Goal: Task Accomplishment & Management: Use online tool/utility

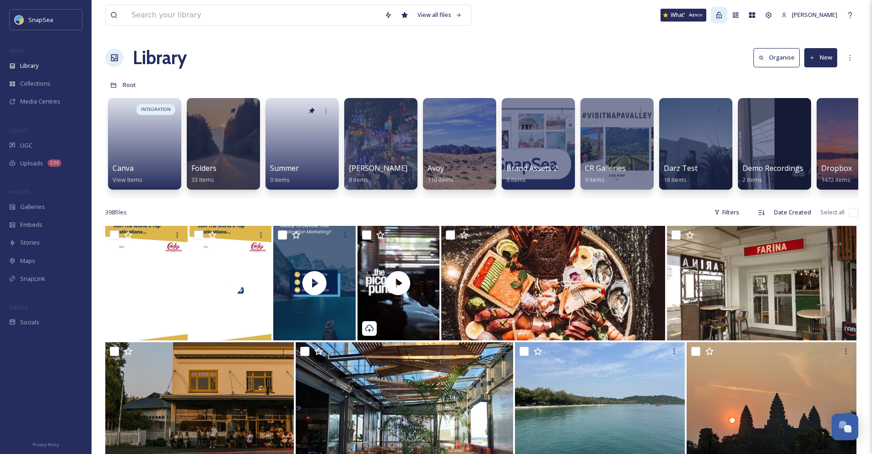
click at [725, 20] on div "Admin" at bounding box center [719, 15] width 16 height 16
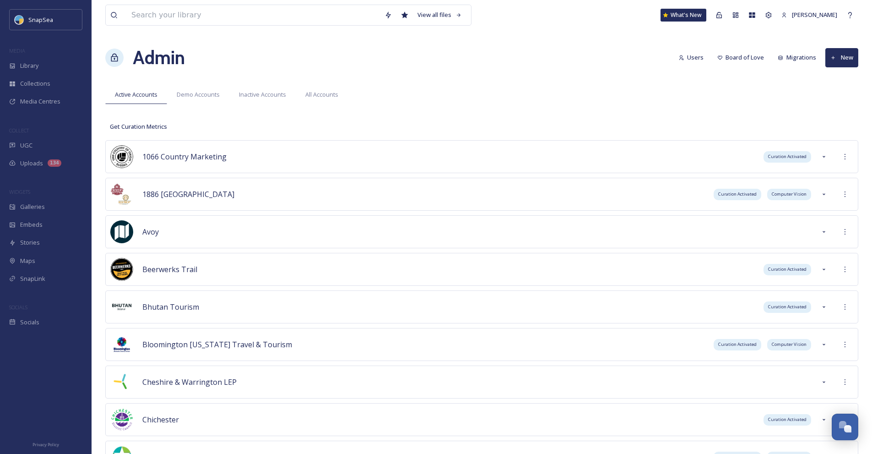
scroll to position [756, 0]
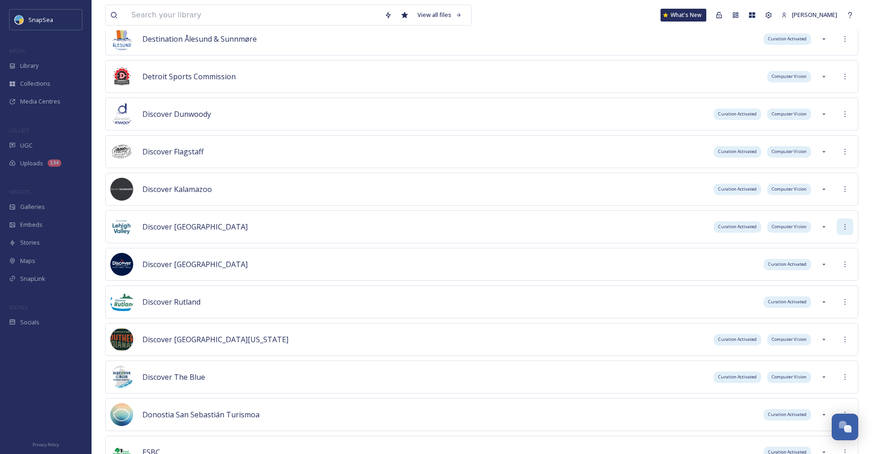
click at [848, 223] on div at bounding box center [845, 226] width 16 height 16
click at [841, 239] on div "Sign into Team" at bounding box center [811, 247] width 81 height 18
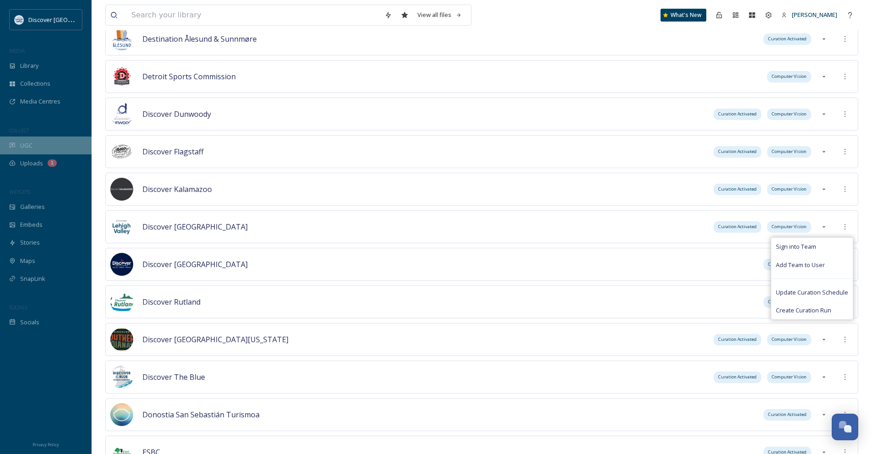
click at [59, 144] on div "UGC" at bounding box center [46, 145] width 92 height 18
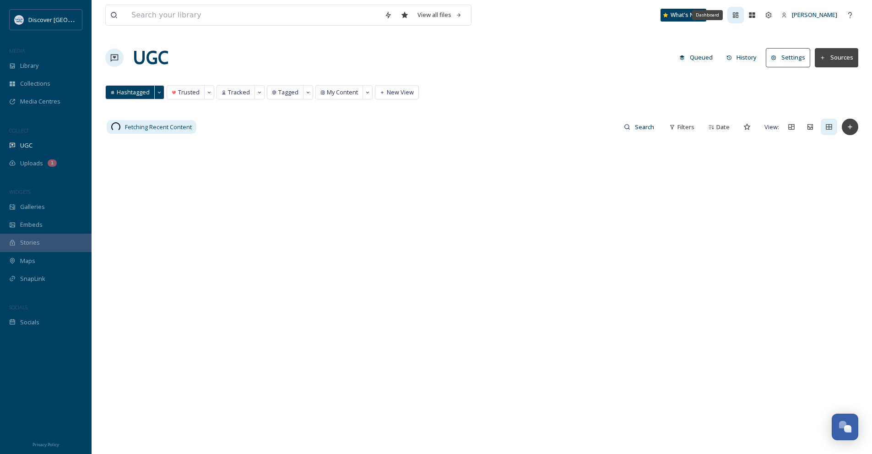
click at [740, 11] on div "Dashboard" at bounding box center [735, 15] width 16 height 16
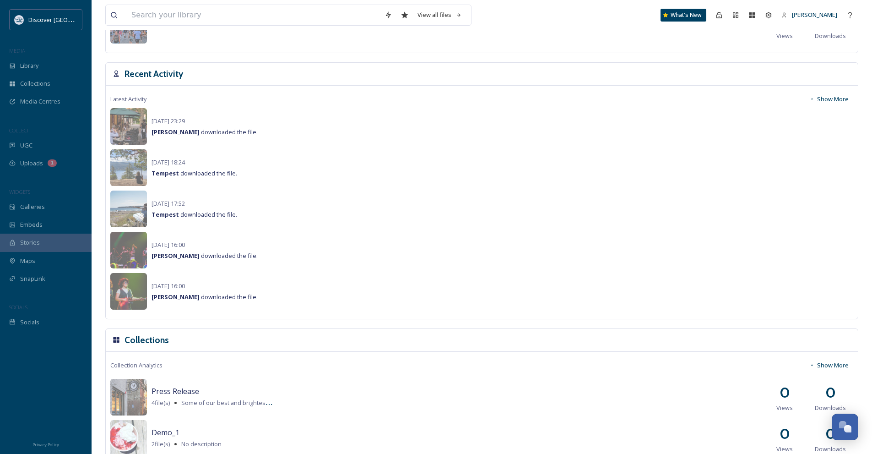
scroll to position [595, 0]
click at [826, 103] on button "Show More" at bounding box center [829, 100] width 49 height 18
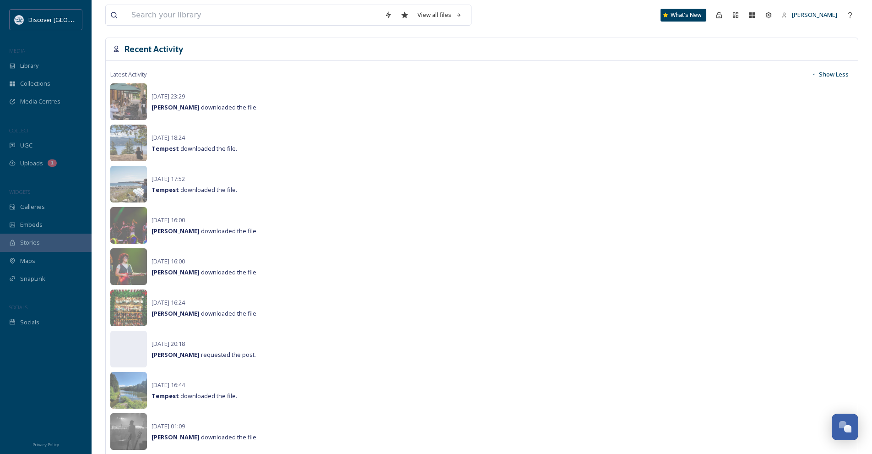
scroll to position [687, 0]
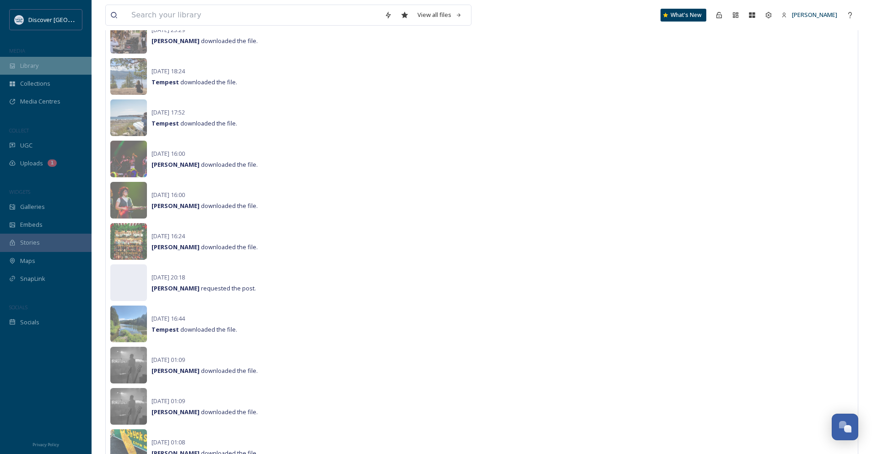
click at [23, 60] on div "Library" at bounding box center [46, 66] width 92 height 18
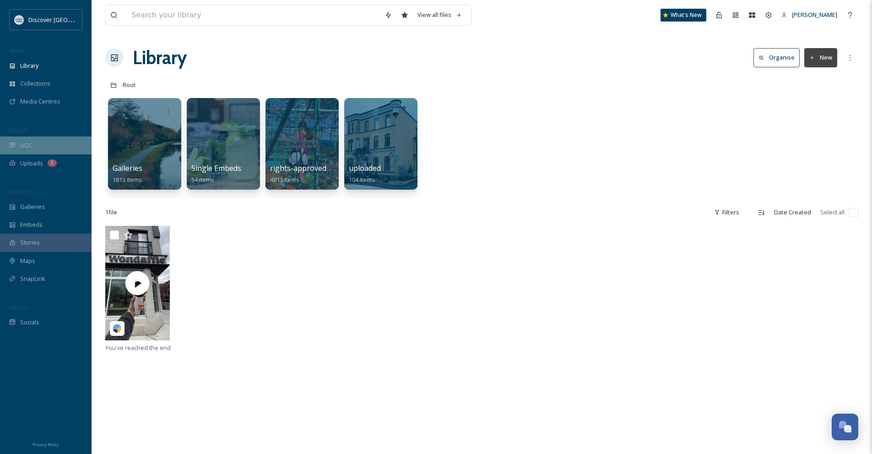
click at [52, 146] on div "UGC" at bounding box center [46, 145] width 92 height 18
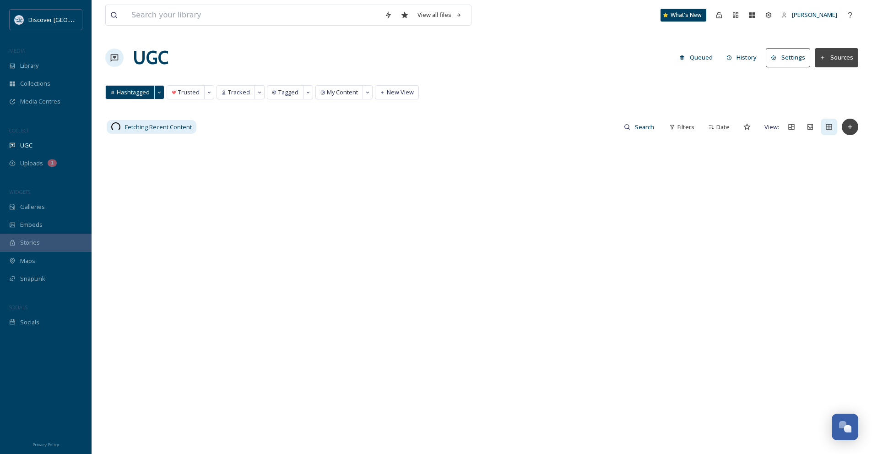
click at [735, 60] on button "History" at bounding box center [742, 58] width 40 height 18
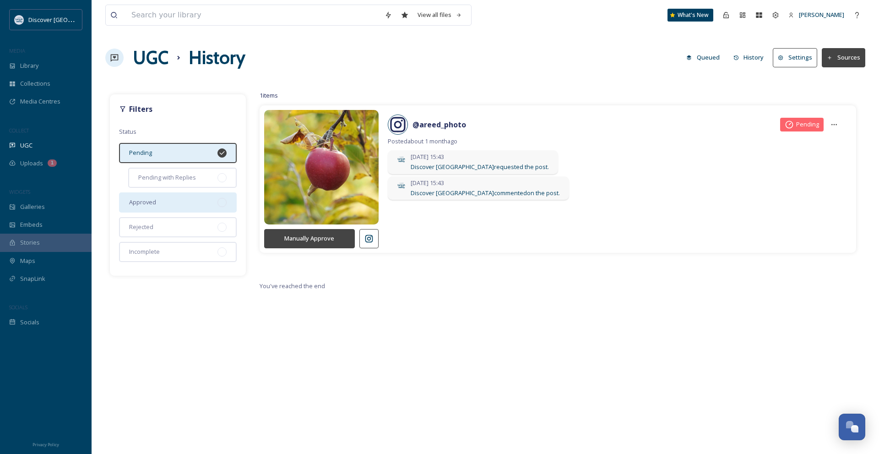
click at [213, 199] on div "Approved" at bounding box center [178, 202] width 118 height 20
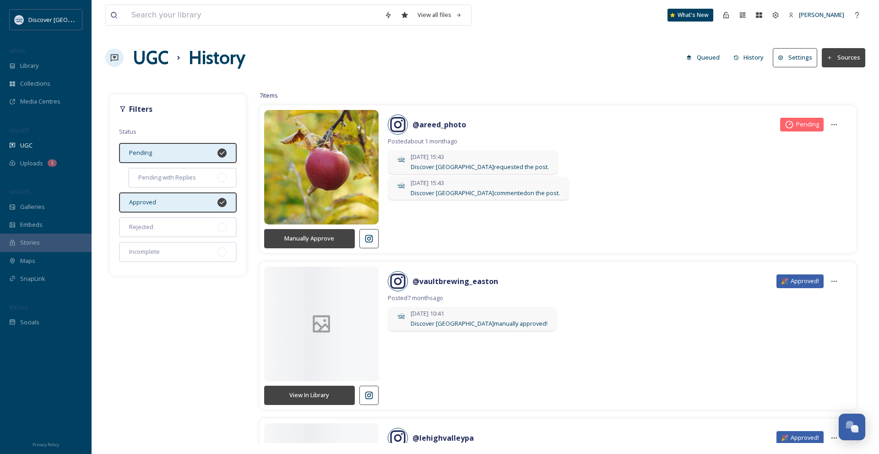
click at [201, 150] on div "Pending" at bounding box center [178, 153] width 118 height 20
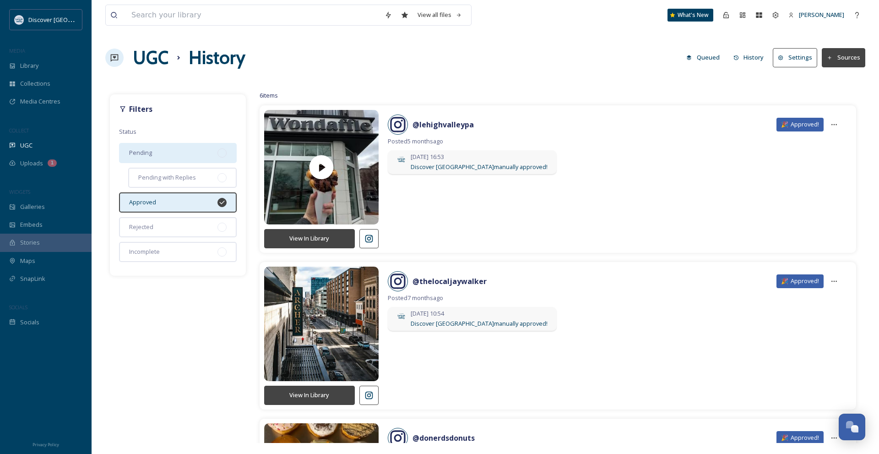
click at [200, 150] on div "Pending" at bounding box center [178, 153] width 118 height 20
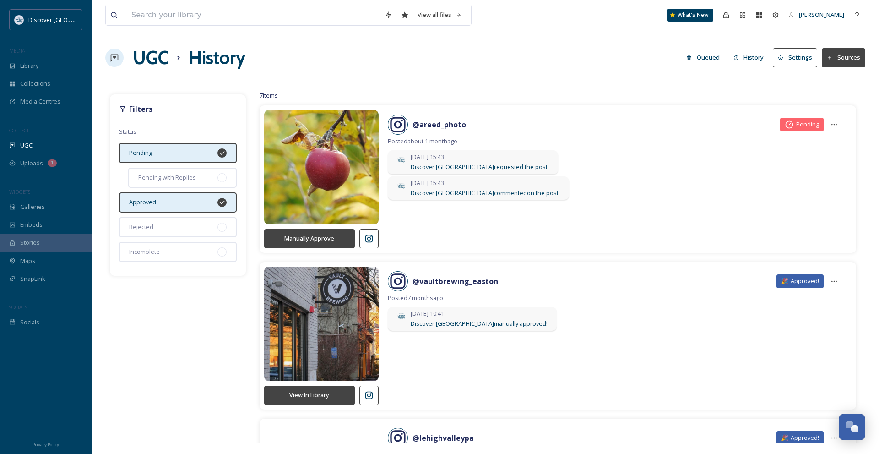
click at [190, 206] on div "Approved" at bounding box center [178, 202] width 118 height 20
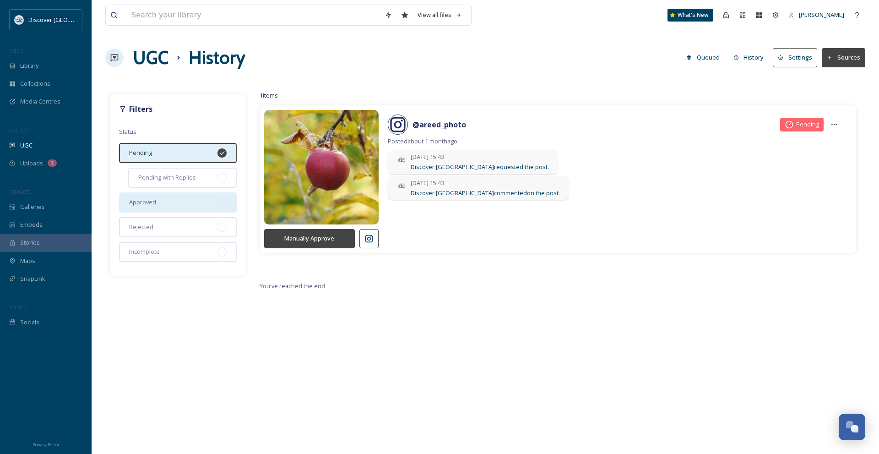
click at [173, 195] on div "Approved" at bounding box center [178, 202] width 118 height 20
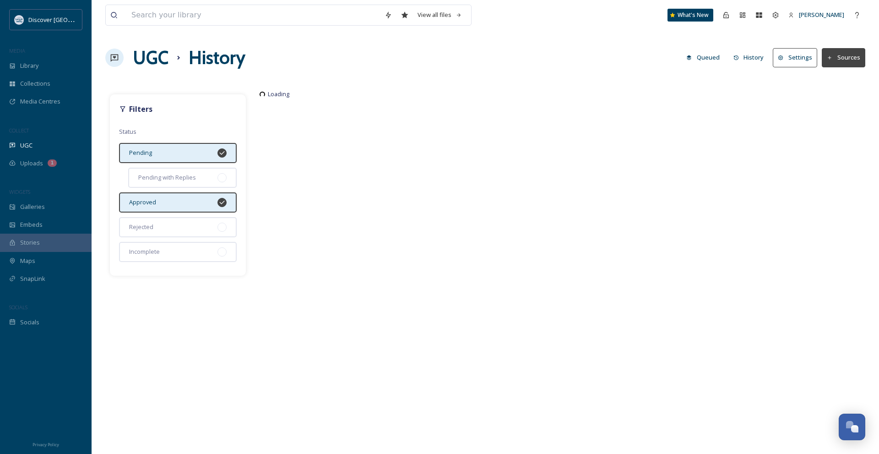
click at [172, 150] on div "Pending" at bounding box center [178, 153] width 118 height 20
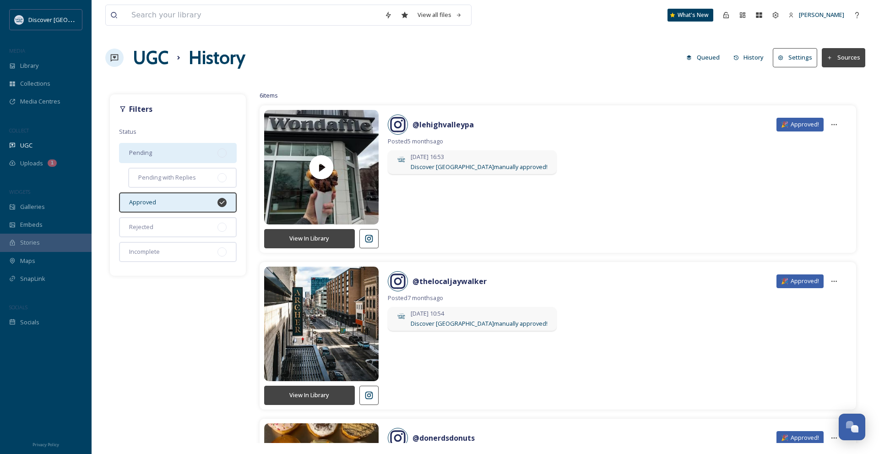
click at [171, 150] on div "Pending" at bounding box center [178, 153] width 118 height 20
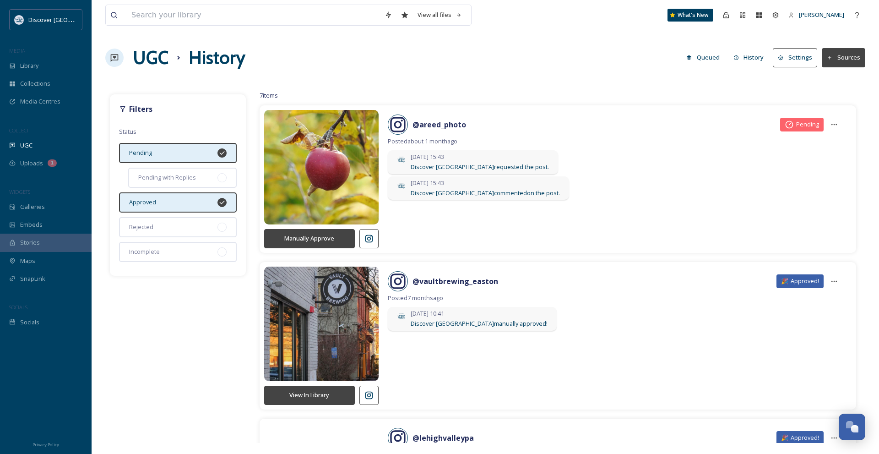
drag, startPoint x: 173, startPoint y: 196, endPoint x: 108, endPoint y: 163, distance: 72.7
click at [172, 196] on div "Approved" at bounding box center [178, 202] width 118 height 20
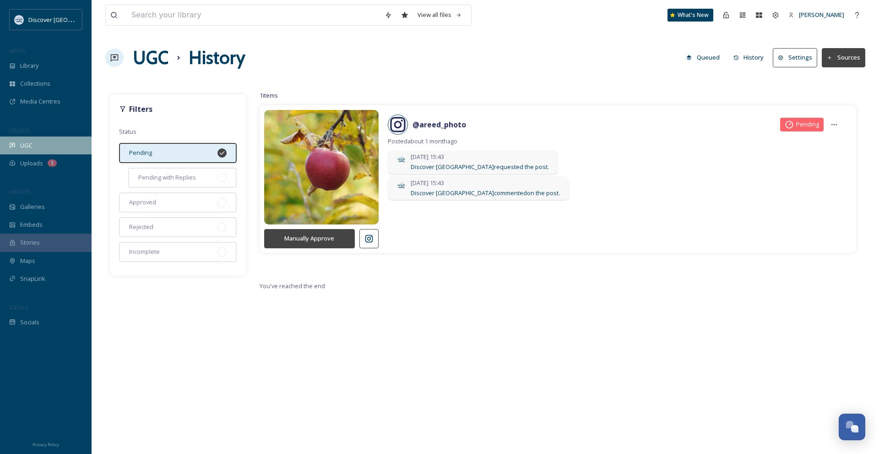
click at [62, 145] on div "UGC" at bounding box center [46, 145] width 92 height 18
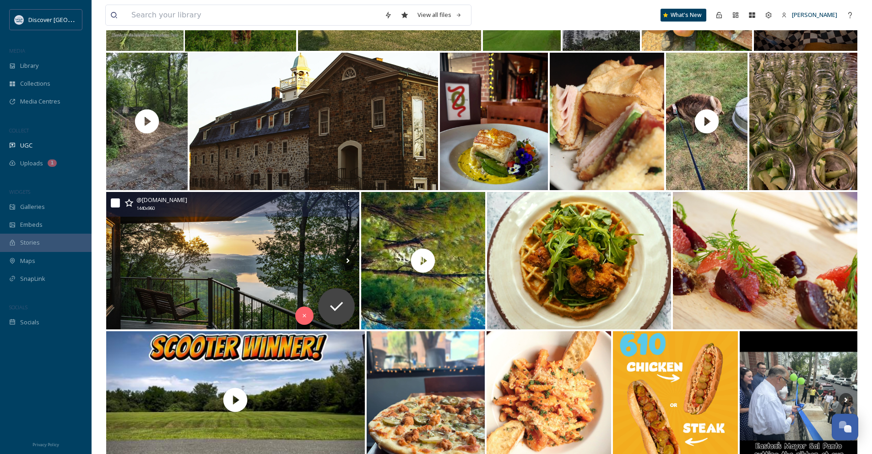
scroll to position [1007, 0]
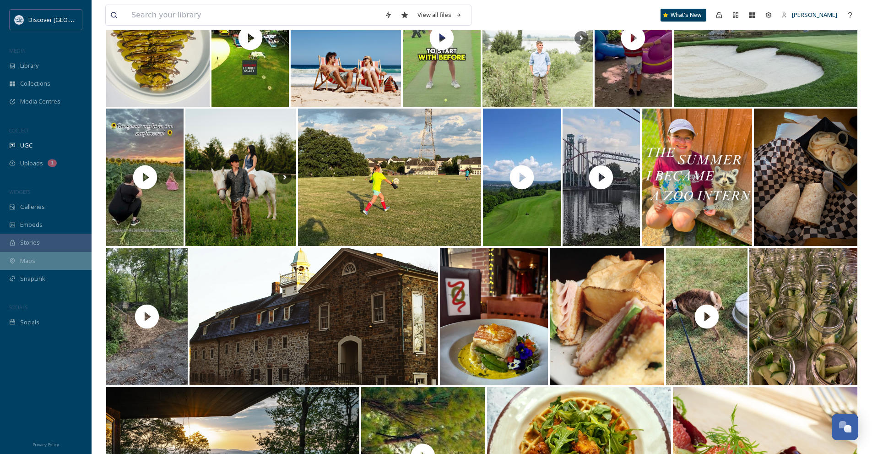
click at [15, 262] on icon at bounding box center [12, 260] width 6 height 6
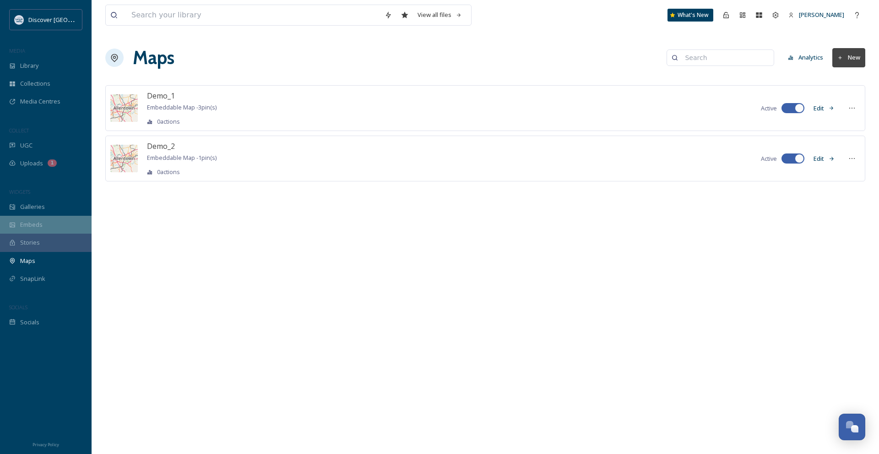
click at [45, 219] on div "Embeds" at bounding box center [46, 225] width 92 height 18
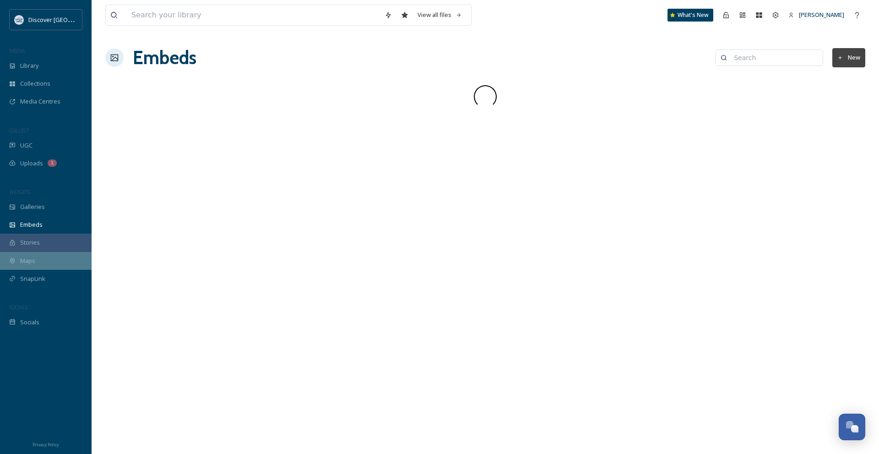
click at [50, 262] on div "Maps" at bounding box center [46, 261] width 92 height 18
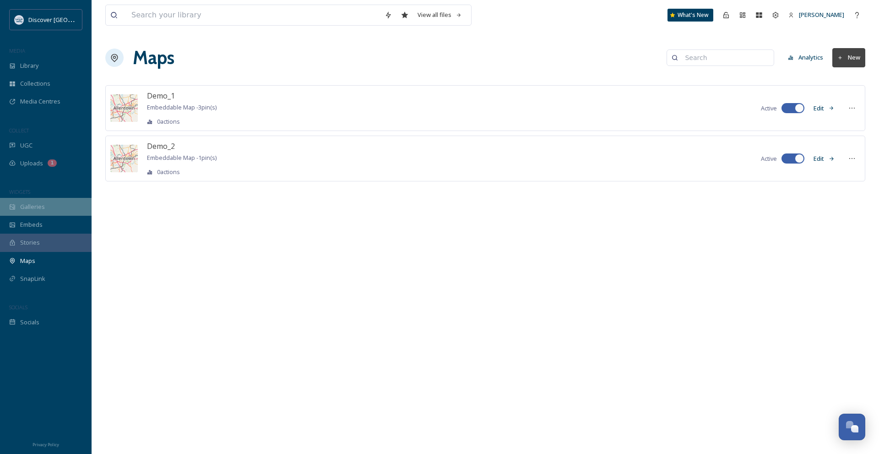
click at [80, 201] on div "Galleries" at bounding box center [46, 207] width 92 height 18
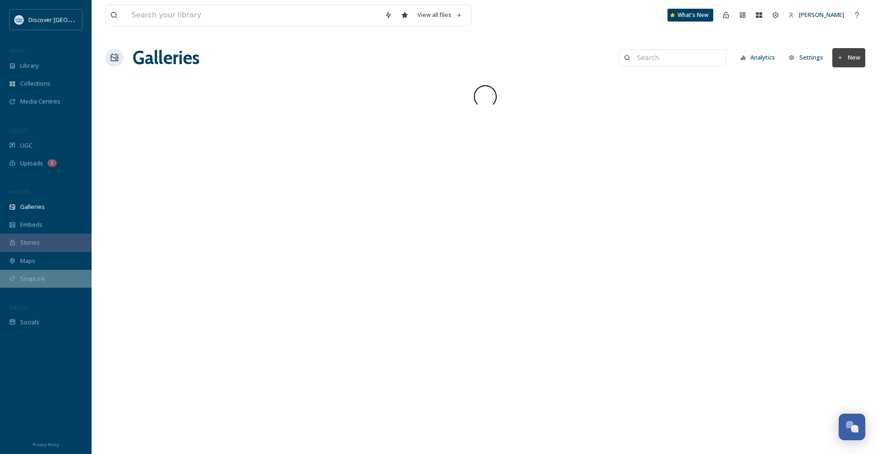
click at [53, 271] on div "SnapLink" at bounding box center [46, 279] width 92 height 18
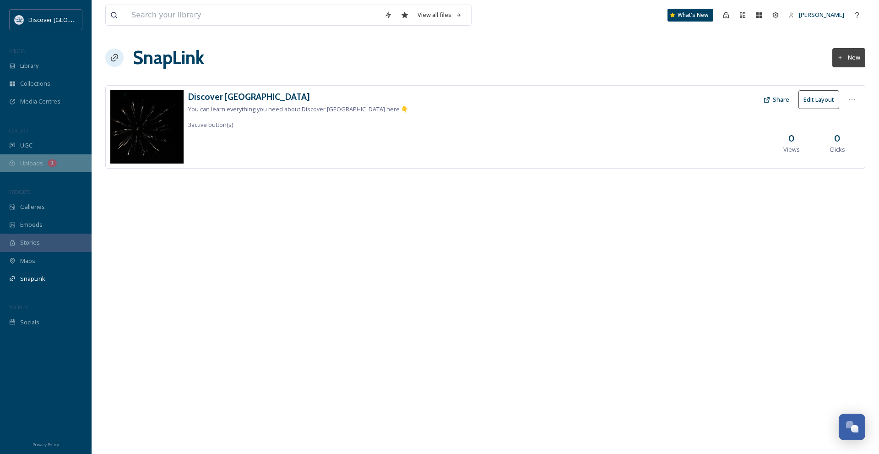
click at [54, 162] on div "1" at bounding box center [52, 162] width 9 height 7
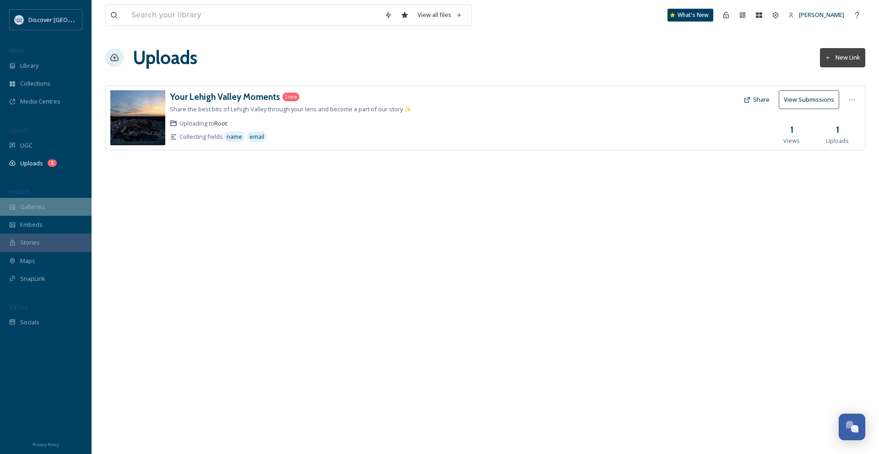
click at [50, 211] on div "Galleries" at bounding box center [46, 207] width 92 height 18
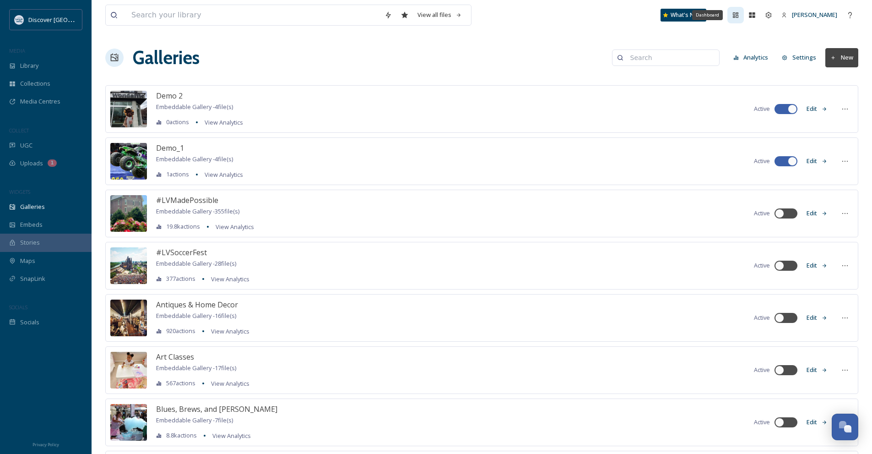
click at [739, 16] on icon at bounding box center [735, 14] width 7 height 7
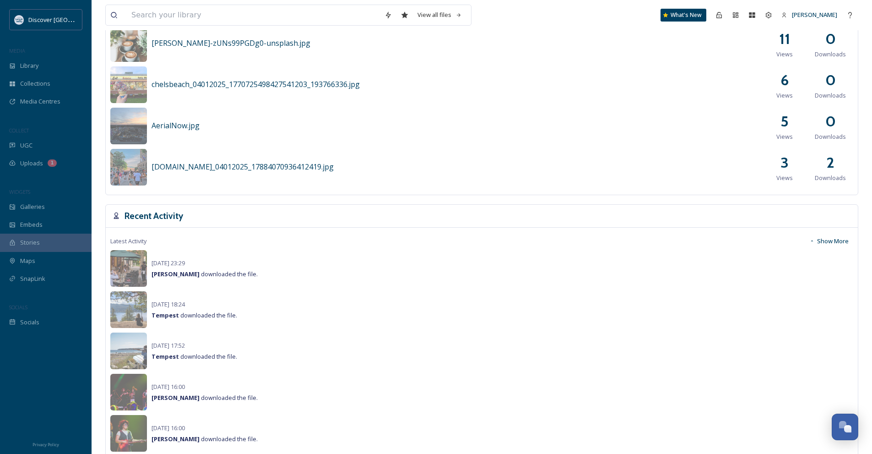
scroll to position [458, 0]
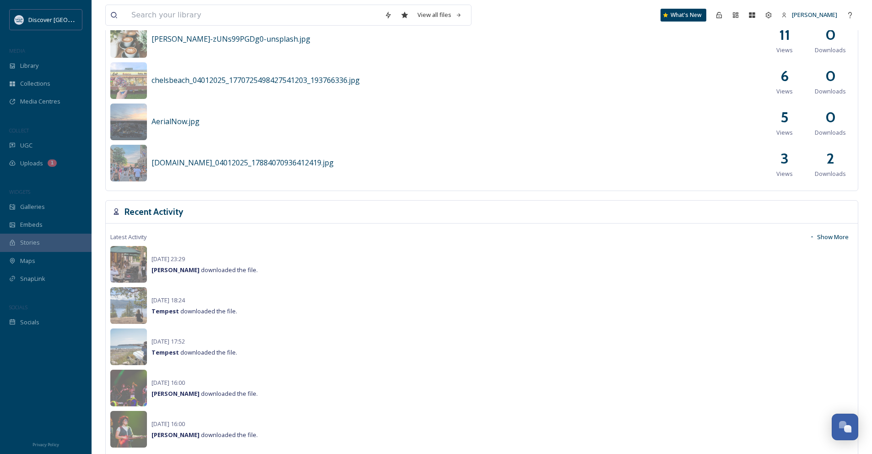
click at [841, 242] on button "Show More" at bounding box center [829, 237] width 49 height 18
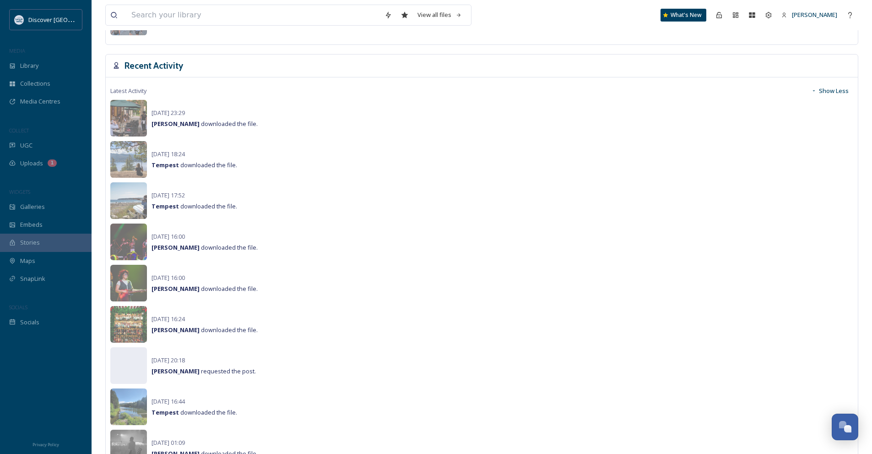
scroll to position [595, 0]
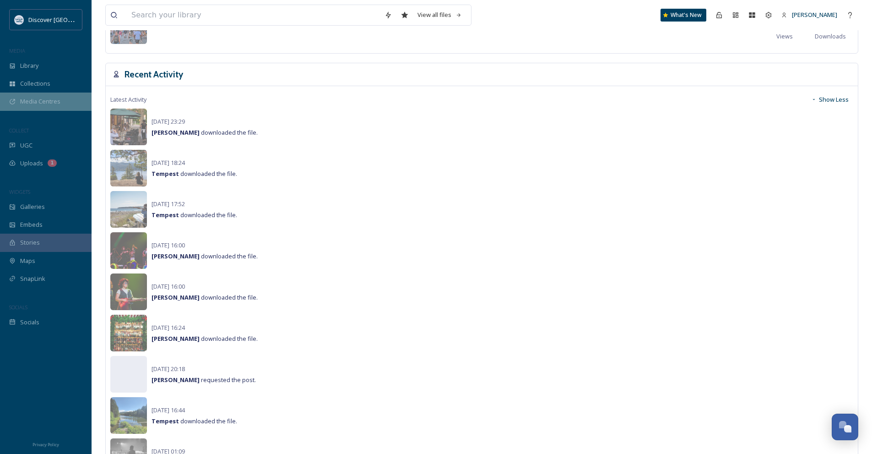
click at [22, 99] on span "Media Centres" at bounding box center [40, 101] width 40 height 9
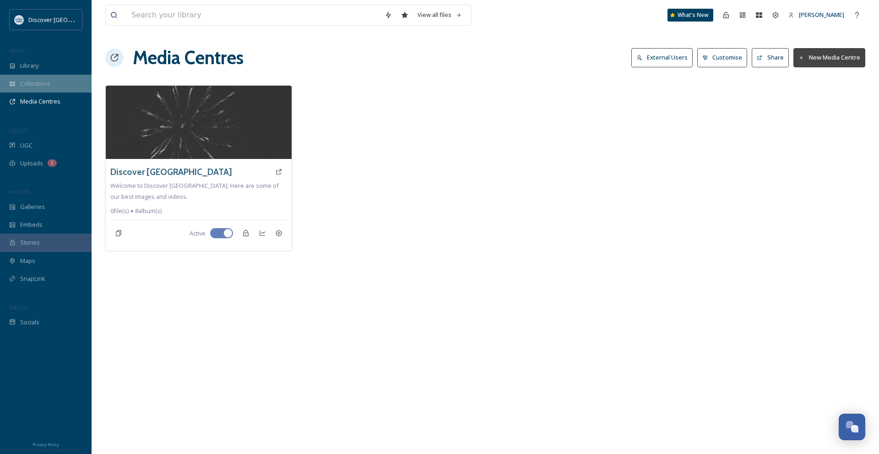
click at [24, 85] on span "Collections" at bounding box center [35, 83] width 30 height 9
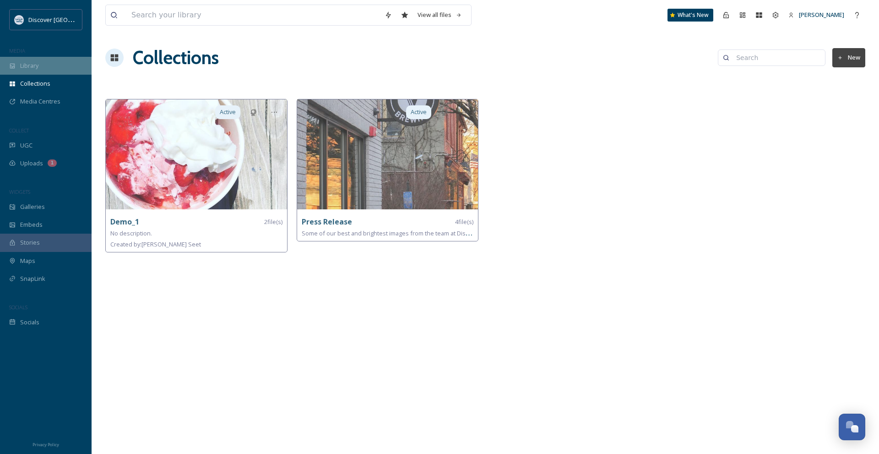
click at [76, 66] on div "Library" at bounding box center [46, 66] width 92 height 18
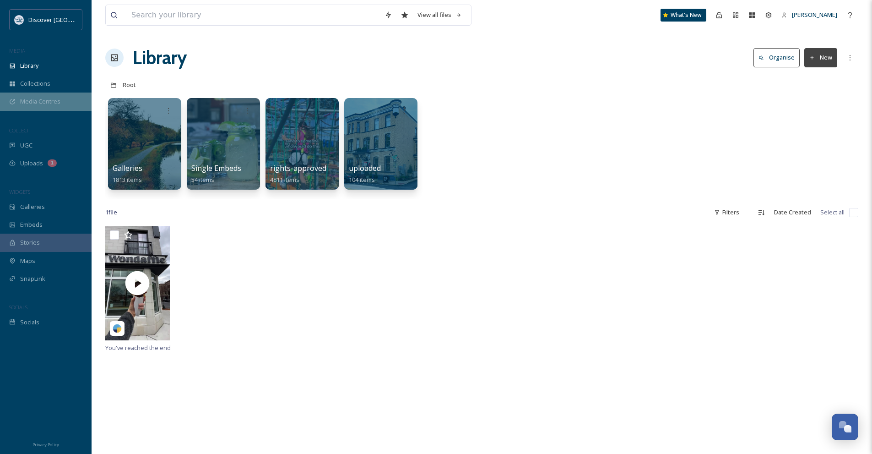
click at [58, 103] on span "Media Centres" at bounding box center [40, 101] width 40 height 9
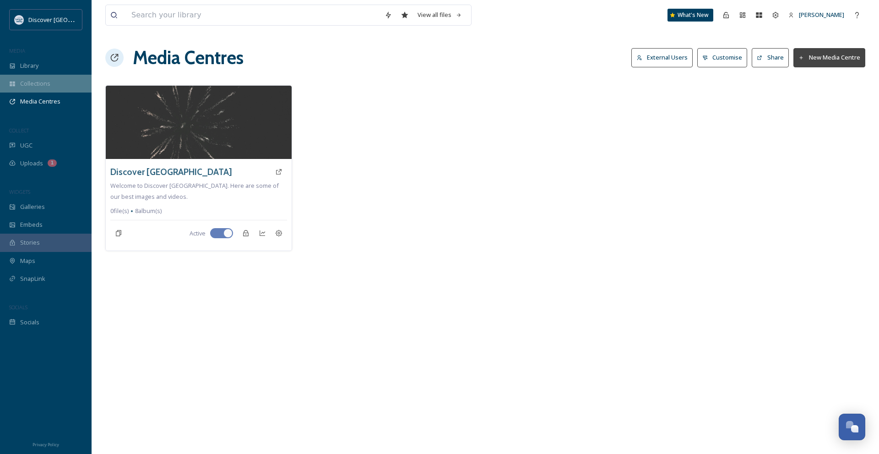
click at [58, 88] on div "Collections" at bounding box center [46, 84] width 92 height 18
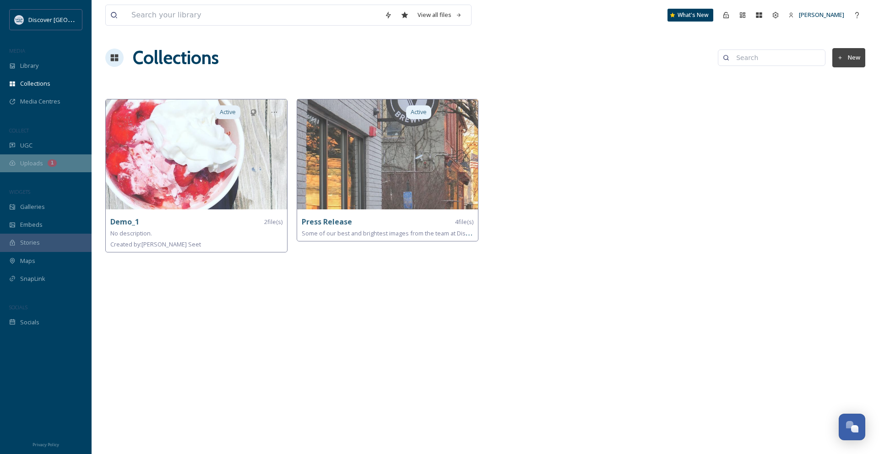
click at [49, 155] on div "Uploads 1" at bounding box center [46, 163] width 92 height 18
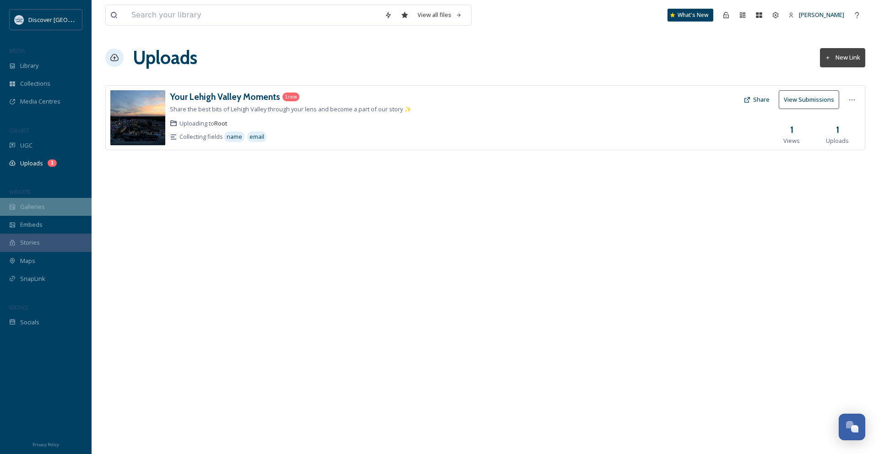
click at [54, 205] on div "Galleries" at bounding box center [46, 207] width 92 height 18
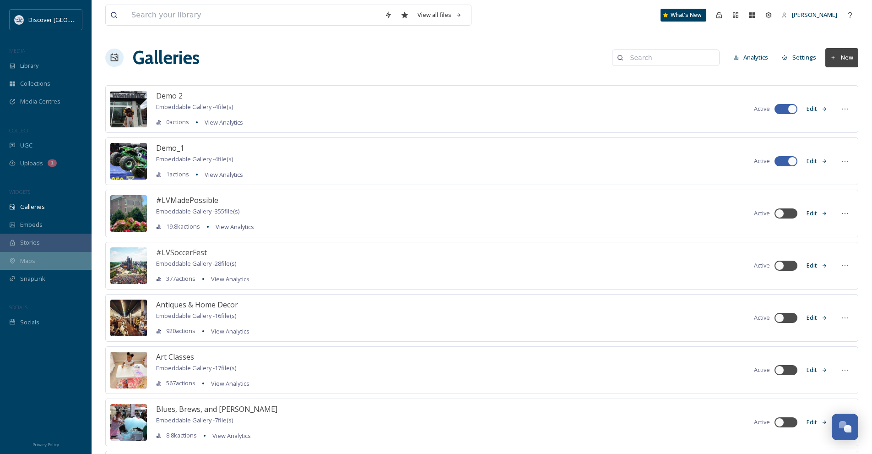
click at [20, 260] on span "Maps" at bounding box center [27, 260] width 15 height 9
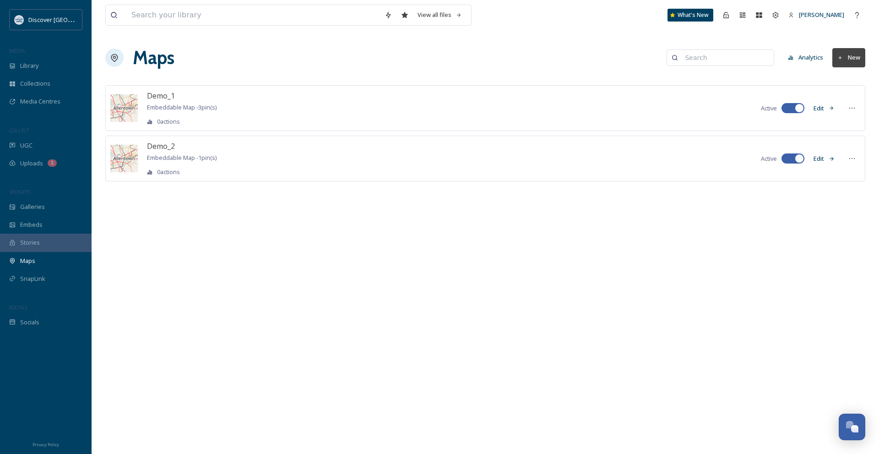
click at [838, 60] on icon at bounding box center [840, 58] width 6 height 6
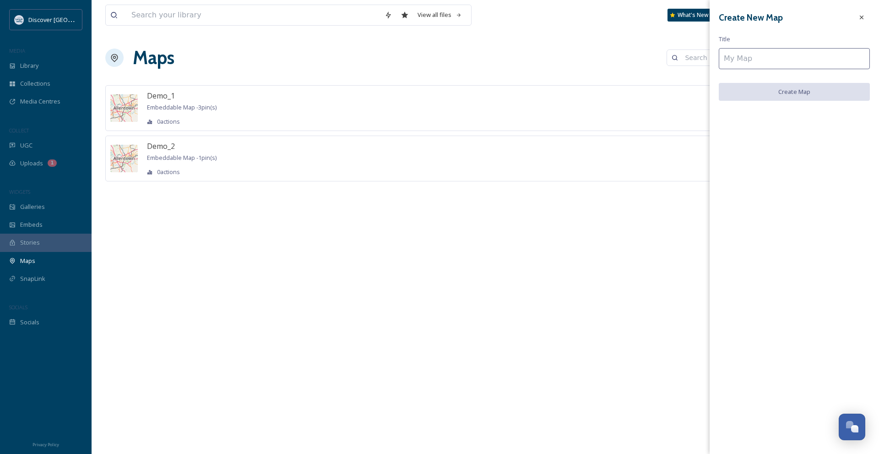
click at [806, 55] on input at bounding box center [794, 58] width 151 height 21
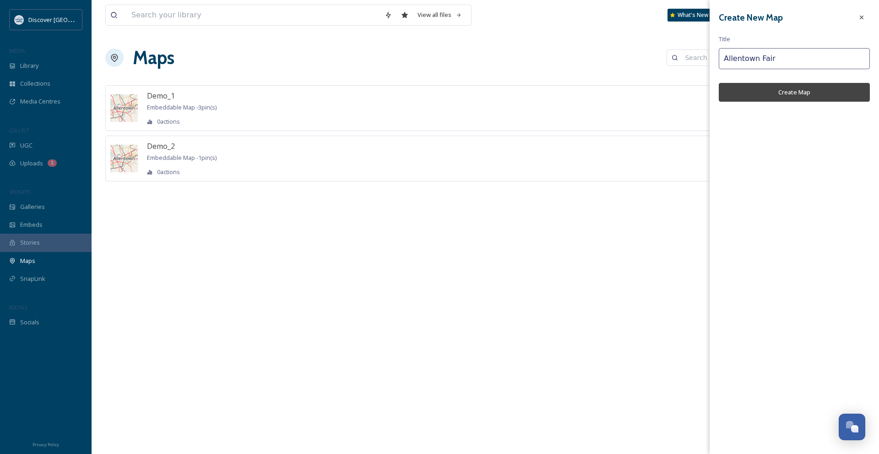
click at [752, 57] on input "Allentown Fair" at bounding box center [794, 58] width 151 height 21
paste input "The Great"
type input "The Great Allentown Fair"
click at [763, 89] on button "Create Map" at bounding box center [794, 92] width 151 height 19
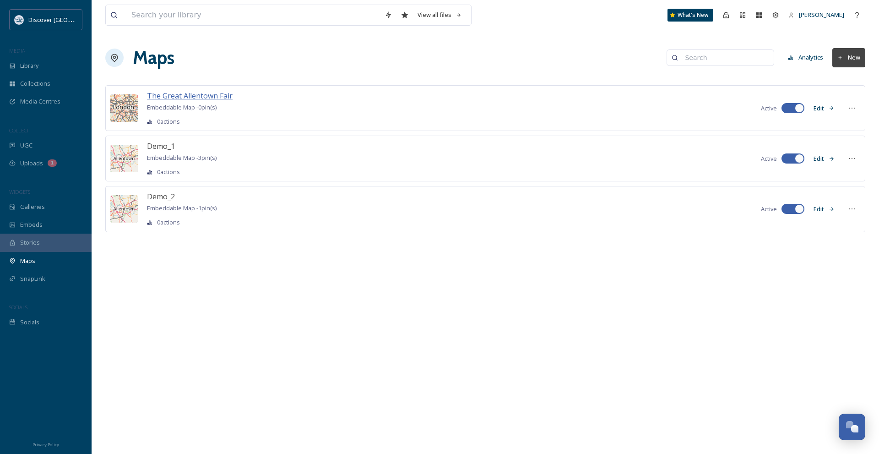
click at [174, 94] on span "The Great Allentown Fair" at bounding box center [190, 96] width 86 height 10
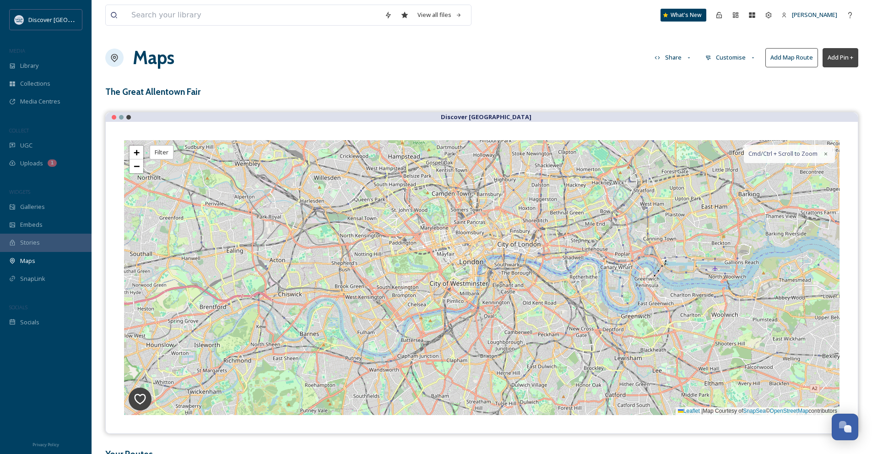
click at [734, 62] on button "Customise" at bounding box center [731, 58] width 60 height 18
click at [732, 95] on div "Location" at bounding box center [733, 96] width 64 height 18
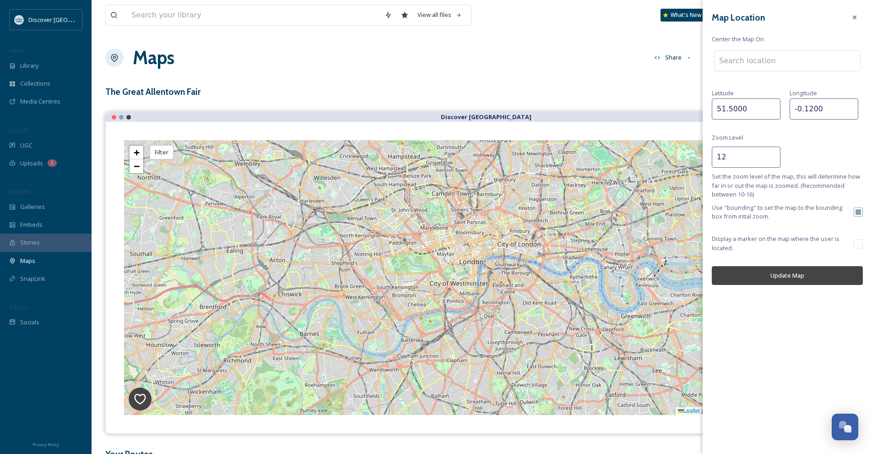
click at [753, 59] on input at bounding box center [788, 61] width 146 height 20
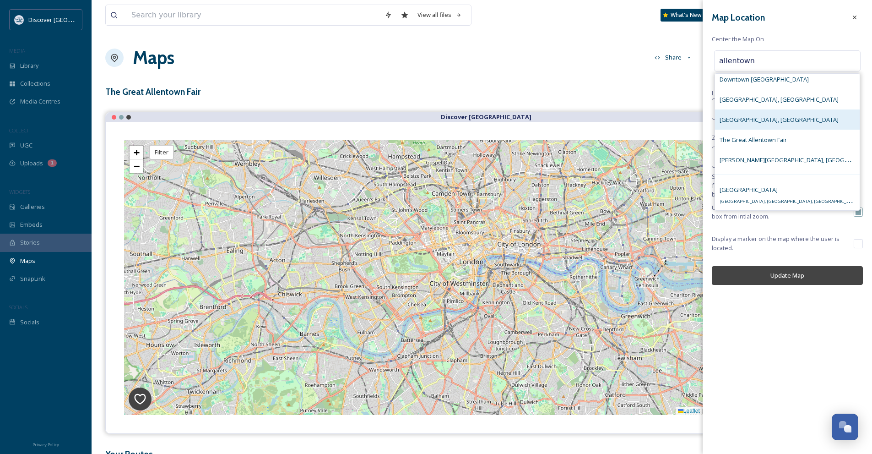
scroll to position [159, 0]
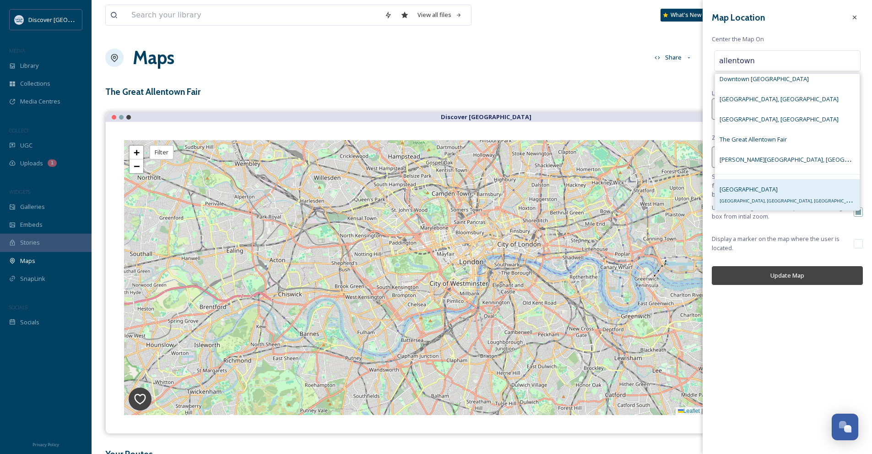
type input "allentown"
click at [769, 191] on div "Allentown [GEOGRAPHIC_DATA], [GEOGRAPHIC_DATA], [GEOGRAPHIC_DATA]" at bounding box center [787, 194] width 145 height 31
type input "40.6022939"
type input "-75.4714098"
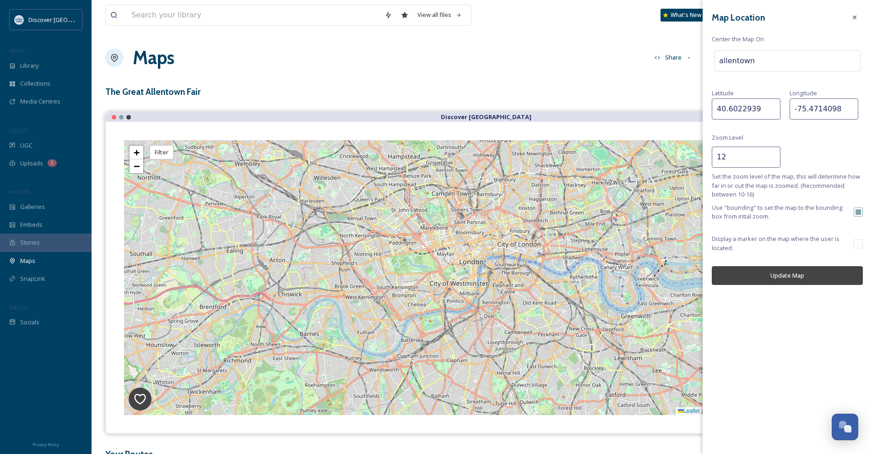
click at [780, 272] on button "Update Map" at bounding box center [787, 275] width 151 height 19
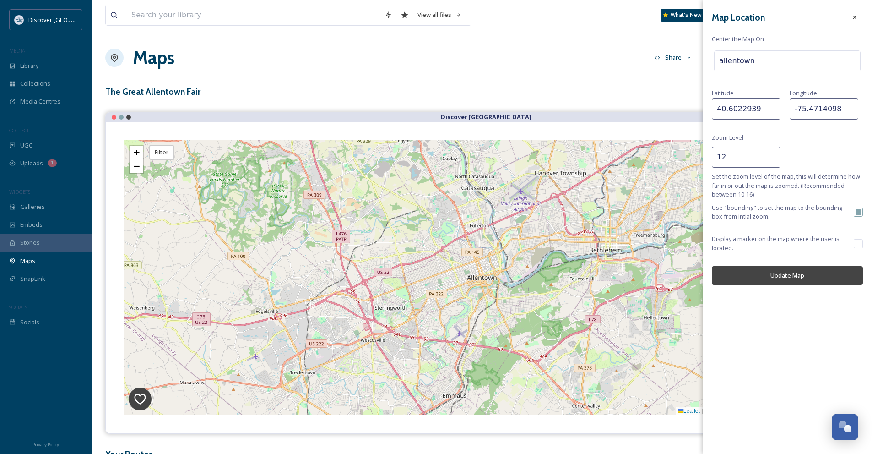
click at [759, 70] on input "allentown" at bounding box center [788, 61] width 146 height 20
paste input "[STREET_ADDRESS]"
click at [787, 277] on button "Update Map" at bounding box center [787, 275] width 151 height 19
click at [734, 57] on input "[STREET_ADDRESS]" at bounding box center [788, 61] width 146 height 20
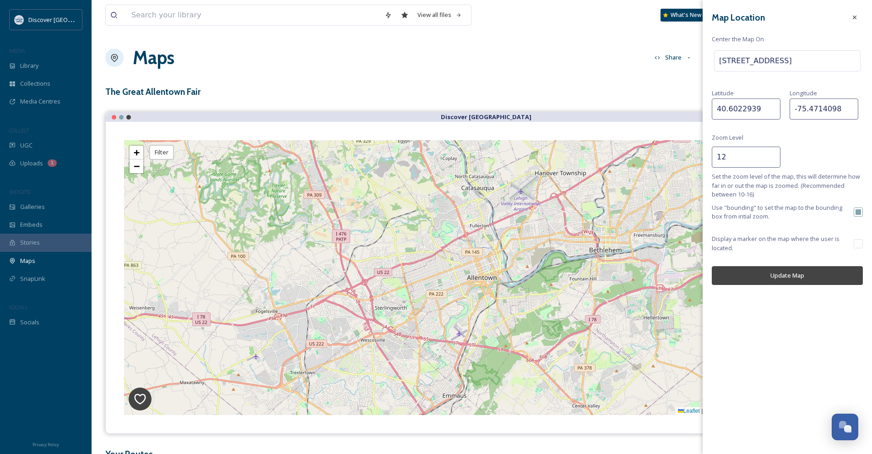
click at [759, 70] on input "[STREET_ADDRESS]" at bounding box center [788, 61] width 146 height 20
paste input "The [GEOGRAPHIC_DATA]"
click at [765, 62] on input "The [GEOGRAPHIC_DATA]" at bounding box center [788, 61] width 146 height 20
click at [809, 59] on input "The [GEOGRAPHIC_DATA]" at bounding box center [788, 61] width 146 height 20
type input "A"
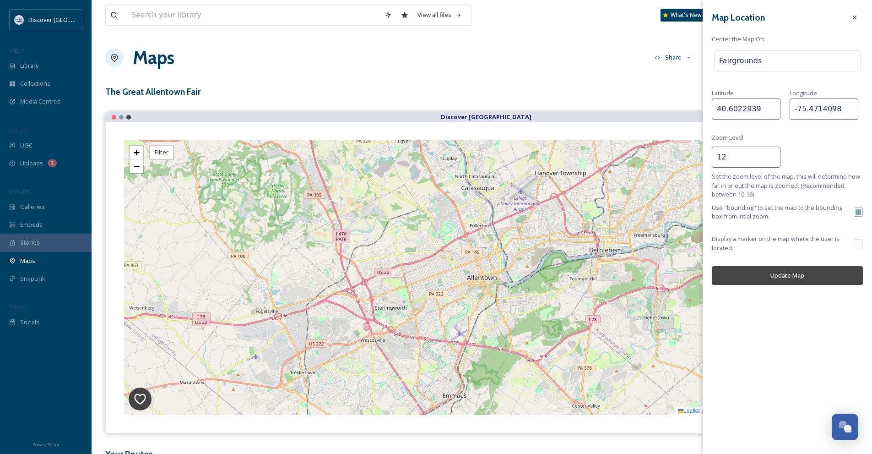
type input "S"
type input "[GEOGRAPHIC_DATA]"
click at [507, 29] on div "View all files What's New [PERSON_NAME] Maps Share Customise Add Map Route Add …" at bounding box center [482, 253] width 780 height 506
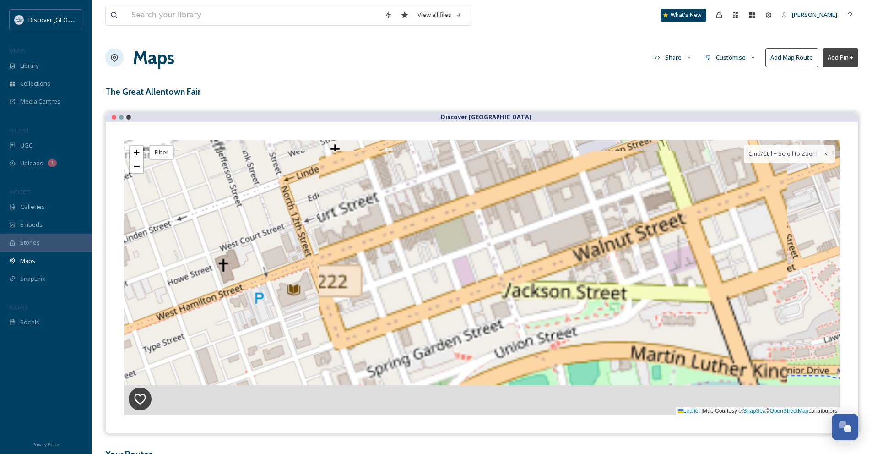
drag, startPoint x: 494, startPoint y: 286, endPoint x: 462, endPoint y: 171, distance: 118.7
click at [462, 171] on div "+ − Leaflet | Map Courtesy of SnapSea © OpenStreetMap contributors Cmd/Ctrl + S…" at bounding box center [481, 277] width 715 height 275
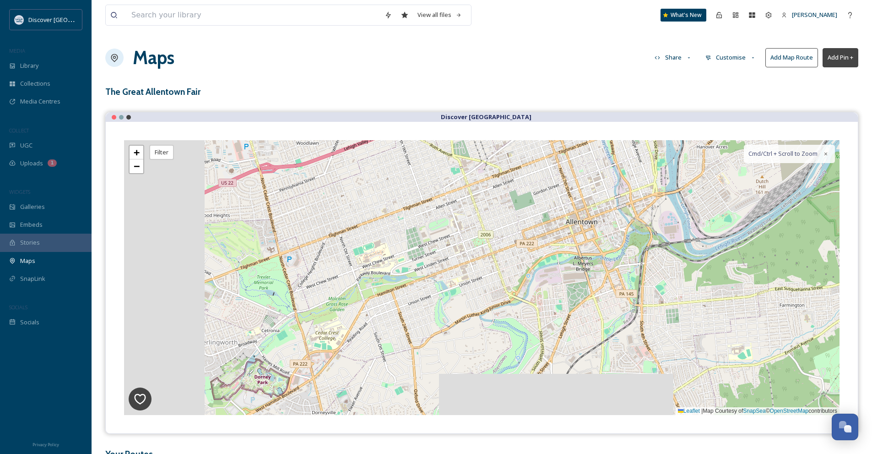
drag, startPoint x: 539, startPoint y: 199, endPoint x: 558, endPoint y: 241, distance: 45.9
click at [558, 241] on div "+ − Leaflet | Map Courtesy of SnapSea © OpenStreetMap contributors Cmd/Ctrl + S…" at bounding box center [481, 277] width 715 height 275
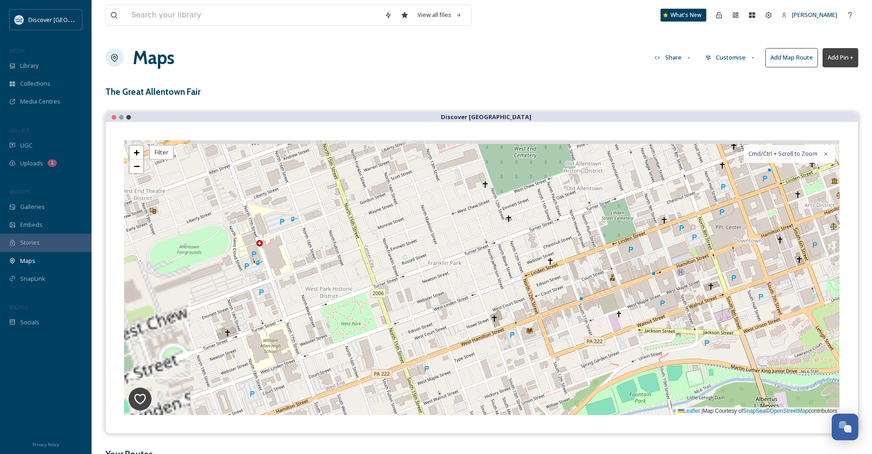
drag, startPoint x: 531, startPoint y: 204, endPoint x: 516, endPoint y: 222, distance: 23.3
click at [542, 266] on div "+ − Leaflet | Map Courtesy of SnapSea © OpenStreetMap contributors Cmd/Ctrl + S…" at bounding box center [481, 277] width 715 height 275
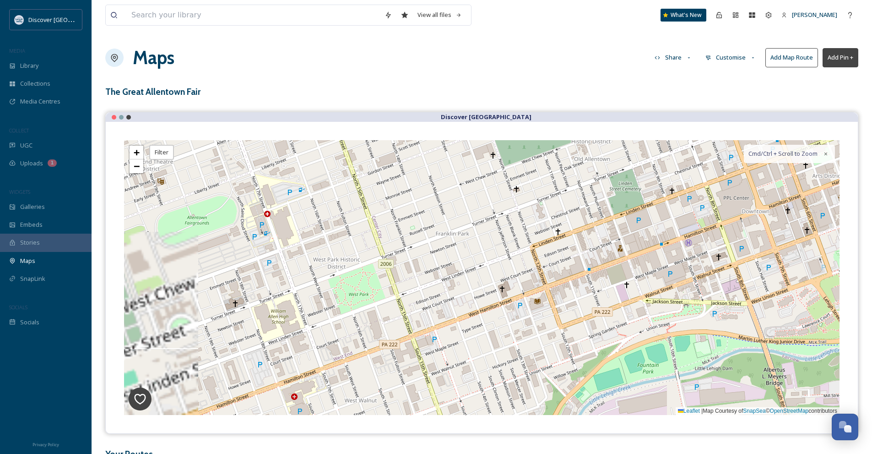
drag, startPoint x: 516, startPoint y: 222, endPoint x: 525, endPoint y: 193, distance: 29.8
click at [525, 193] on div "+ − Leaflet | Map Courtesy of SnapSea © OpenStreetMap contributors Cmd/Ctrl + S…" at bounding box center [481, 277] width 715 height 275
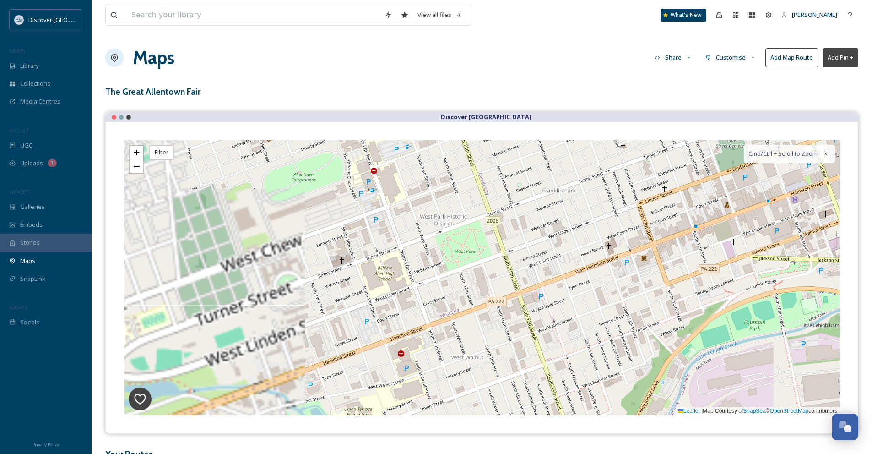
drag, startPoint x: 435, startPoint y: 214, endPoint x: 505, endPoint y: 176, distance: 79.5
click at [505, 176] on div "+ − Leaflet | Map Courtesy of SnapSea © OpenStreetMap contributors Cmd/Ctrl + S…" at bounding box center [481, 277] width 715 height 275
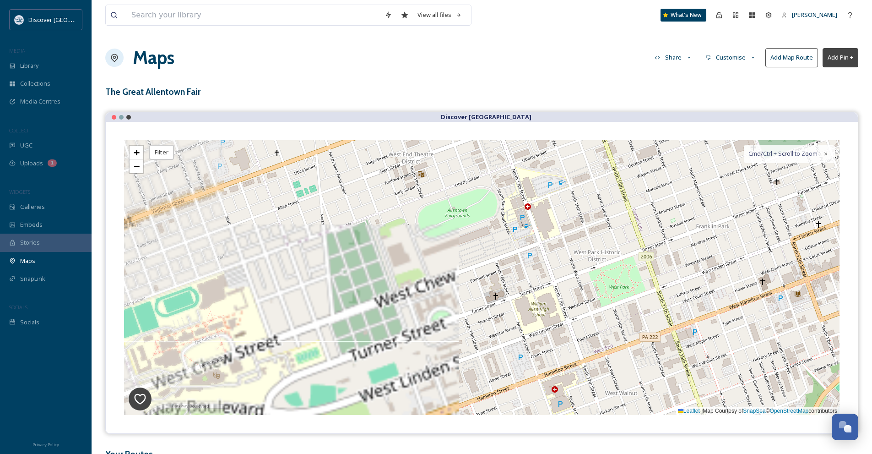
drag, startPoint x: 443, startPoint y: 210, endPoint x: 547, endPoint y: 268, distance: 119.5
click at [547, 268] on div "+ − Leaflet | Map Courtesy of SnapSea © OpenStreetMap contributors Cmd/Ctrl + S…" at bounding box center [481, 277] width 715 height 275
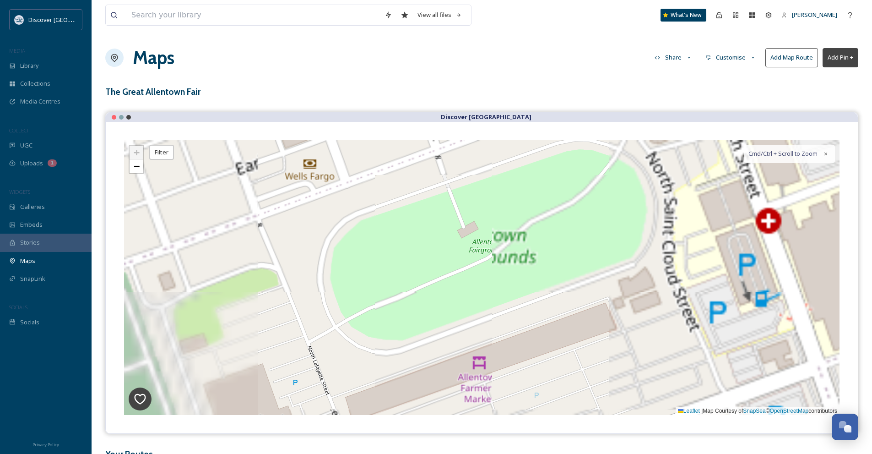
drag, startPoint x: 459, startPoint y: 223, endPoint x: 527, endPoint y: 250, distance: 74.0
click at [527, 250] on div "+ − Leaflet | Map Courtesy of SnapSea © OpenStreetMap contributors Cmd/Ctrl + S…" at bounding box center [481, 277] width 715 height 275
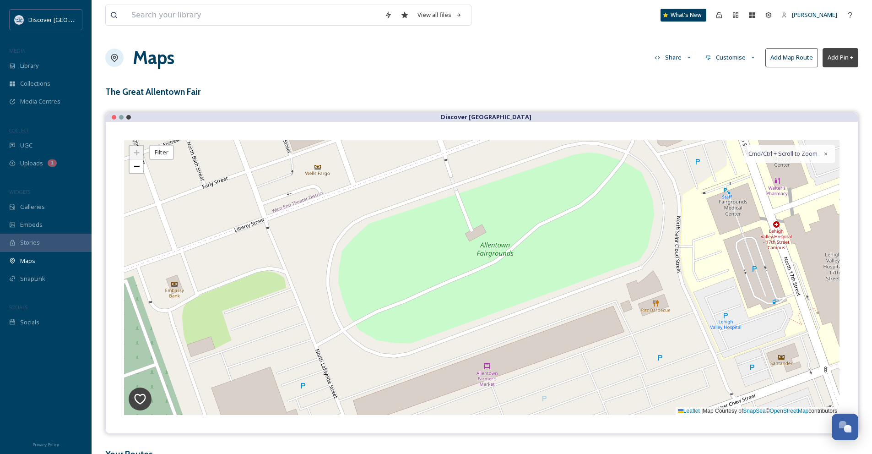
click at [734, 65] on div "Maps Share Customise Add Map Route Add Pin +" at bounding box center [481, 57] width 753 height 27
click at [732, 56] on button "Customise" at bounding box center [731, 58] width 60 height 18
click at [721, 107] on div "Map" at bounding box center [733, 114] width 64 height 18
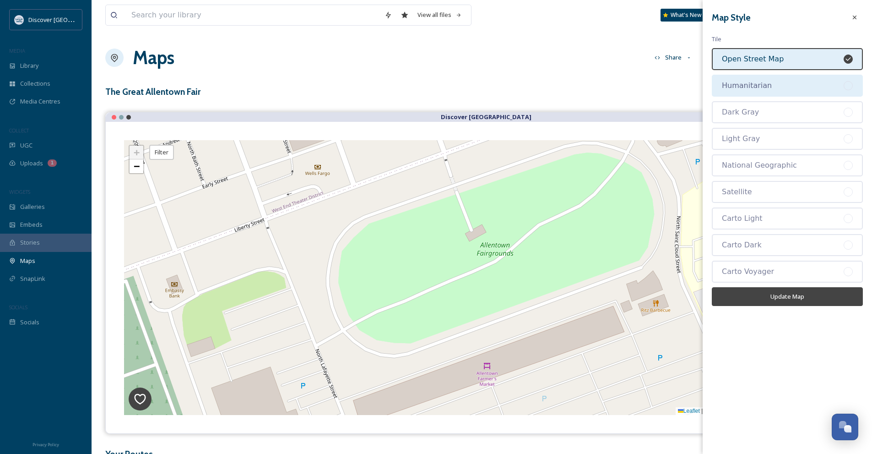
click at [757, 91] on div "Humanitarian" at bounding box center [783, 85] width 122 height 11
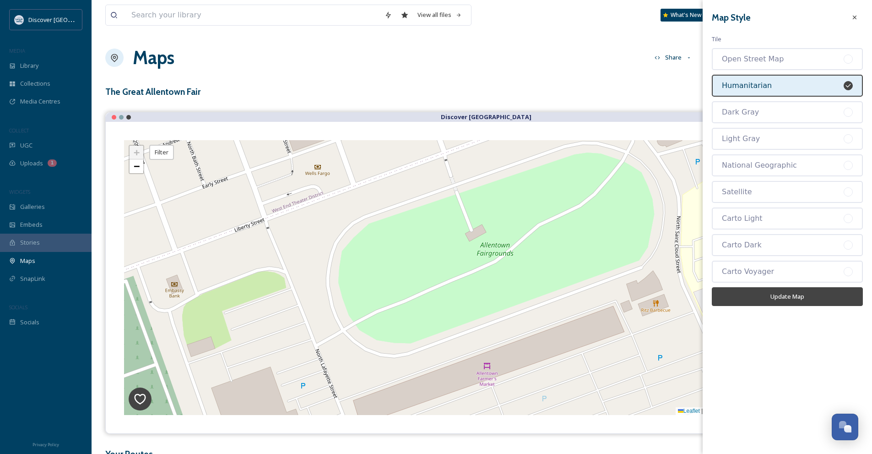
click at [802, 295] on button "Update Map" at bounding box center [787, 296] width 151 height 19
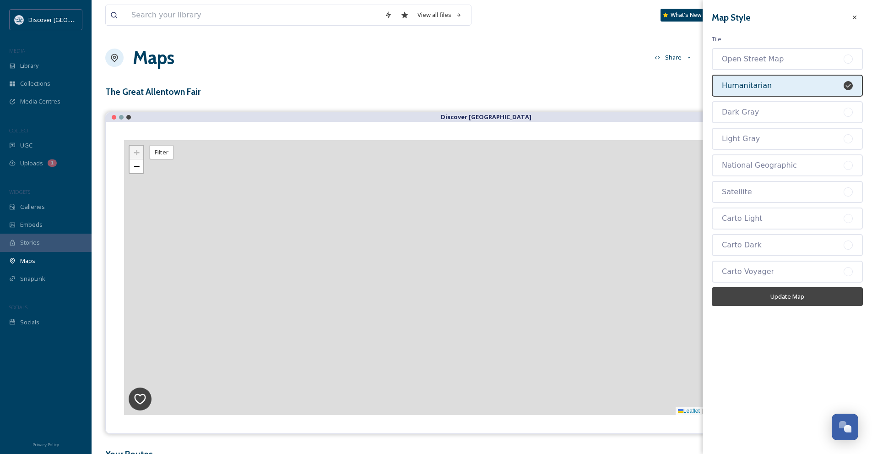
click at [601, 66] on div "Maps Share Customise Add Map Route Add Pin +" at bounding box center [481, 57] width 753 height 27
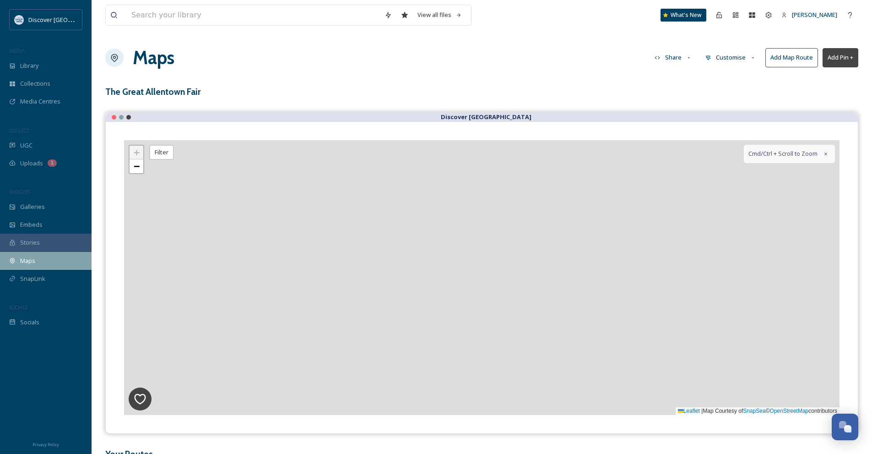
click at [47, 257] on div "Maps" at bounding box center [46, 261] width 92 height 18
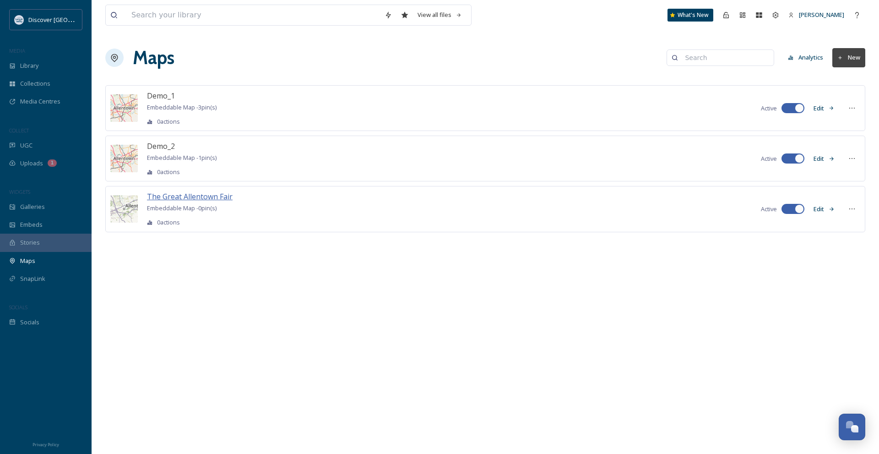
click at [160, 200] on span "The Great Allentown Fair" at bounding box center [190, 196] width 86 height 10
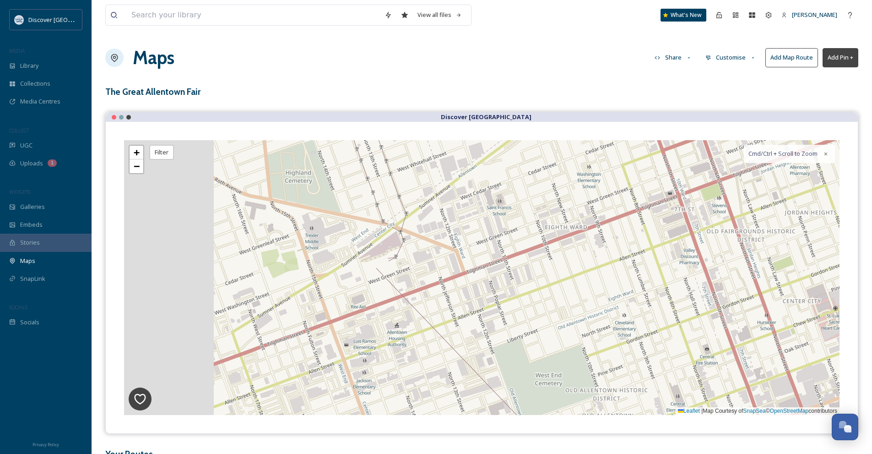
drag, startPoint x: 403, startPoint y: 231, endPoint x: 527, endPoint y: 315, distance: 150.1
click at [527, 315] on div "+ − Leaflet | Map Courtesy of SnapSea © OpenStreetMap contributors Cmd/Ctrl + S…" at bounding box center [481, 277] width 715 height 275
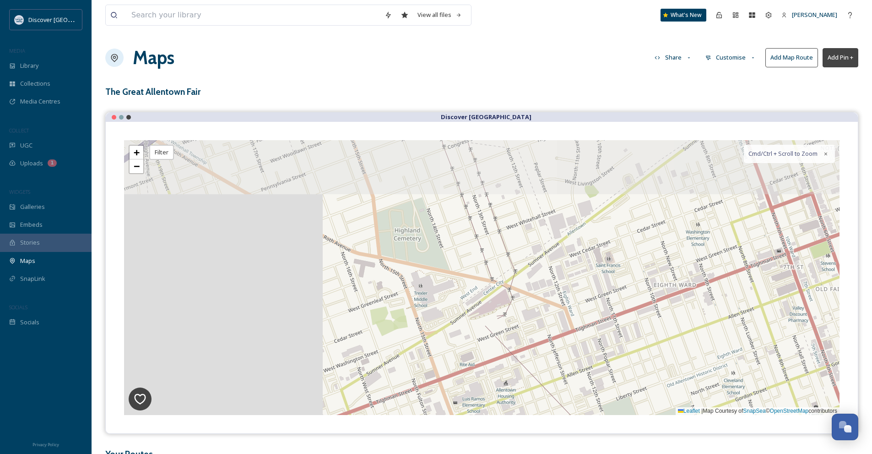
drag, startPoint x: 429, startPoint y: 246, endPoint x: 582, endPoint y: 213, distance: 156.1
click at [581, 219] on div "+ − Leaflet | Map Courtesy of SnapSea © OpenStreetMap contributors Cmd/Ctrl + S…" at bounding box center [481, 277] width 715 height 275
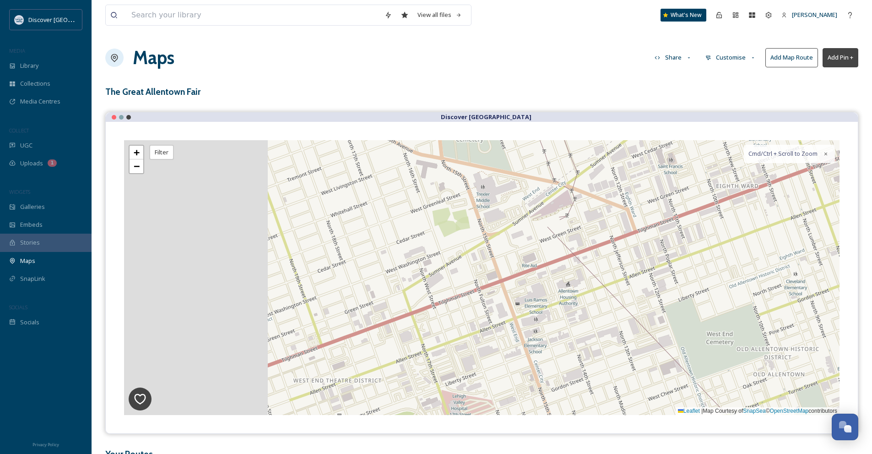
drag, startPoint x: 506, startPoint y: 296, endPoint x: 600, endPoint y: 209, distance: 127.9
click at [603, 209] on div "+ − Leaflet | Map Courtesy of SnapSea © OpenStreetMap contributors Cmd/Ctrl + S…" at bounding box center [481, 277] width 715 height 275
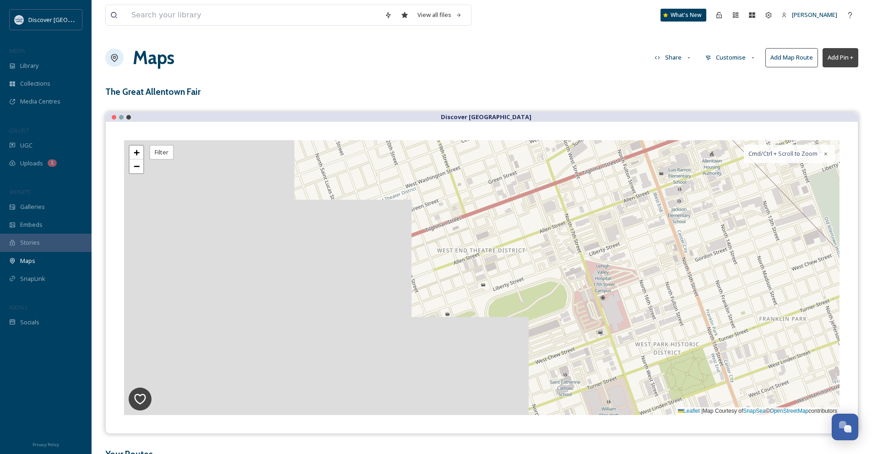
drag, startPoint x: 492, startPoint y: 291, endPoint x: 551, endPoint y: 232, distance: 83.5
click at [551, 232] on div "+ − Leaflet | Map Courtesy of SnapSea © OpenStreetMap contributors Cmd/Ctrl + S…" at bounding box center [481, 277] width 715 height 275
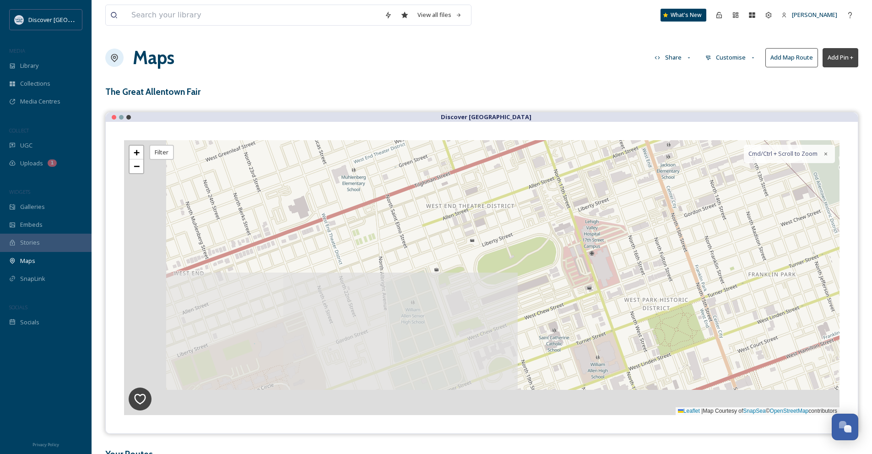
drag, startPoint x: 551, startPoint y: 289, endPoint x: 515, endPoint y: 208, distance: 88.3
click at [515, 208] on div "+ − Leaflet | Map Courtesy of SnapSea © OpenStreetMap contributors Cmd/Ctrl + S…" at bounding box center [481, 277] width 715 height 275
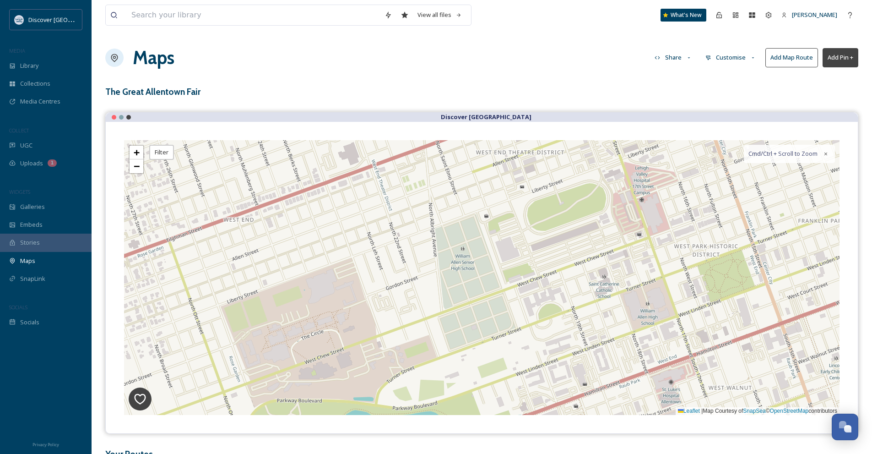
drag, startPoint x: 385, startPoint y: 229, endPoint x: 461, endPoint y: 212, distance: 77.1
click at [461, 212] on div "+ − Leaflet | Map Courtesy of SnapSea © OpenStreetMap contributors Cmd/Ctrl + S…" at bounding box center [481, 277] width 715 height 275
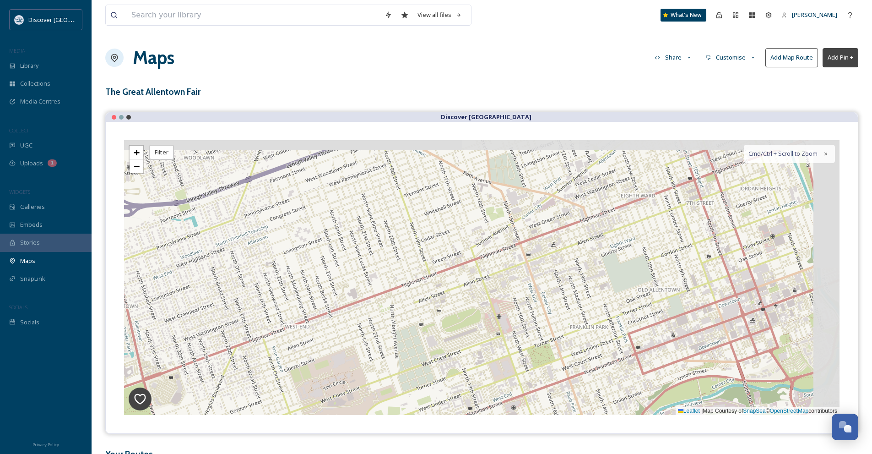
drag, startPoint x: 477, startPoint y: 202, endPoint x: 423, endPoint y: 313, distance: 123.2
click at [423, 313] on div "+ − Leaflet | Map Courtesy of SnapSea © OpenStreetMap contributors Cmd/Ctrl + S…" at bounding box center [481, 277] width 715 height 275
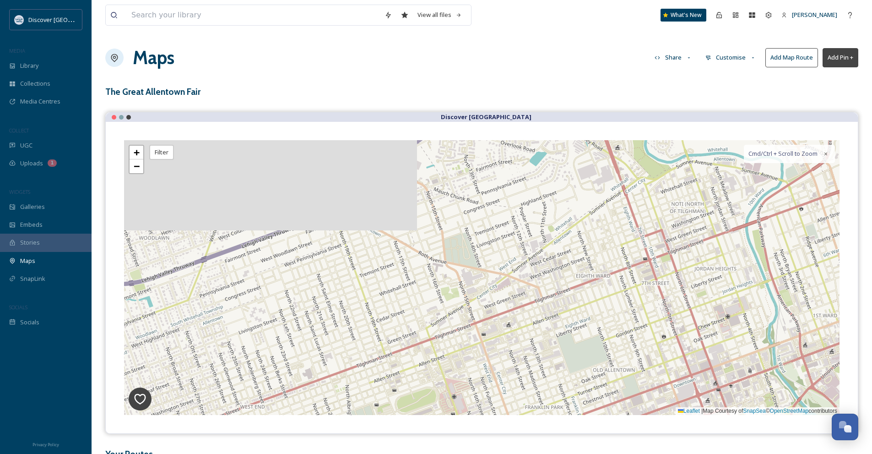
drag, startPoint x: 493, startPoint y: 260, endPoint x: 456, endPoint y: 314, distance: 66.3
click at [457, 315] on div "+ − Leaflet | Map Courtesy of SnapSea © OpenStreetMap contributors Cmd/Ctrl + S…" at bounding box center [481, 277] width 715 height 275
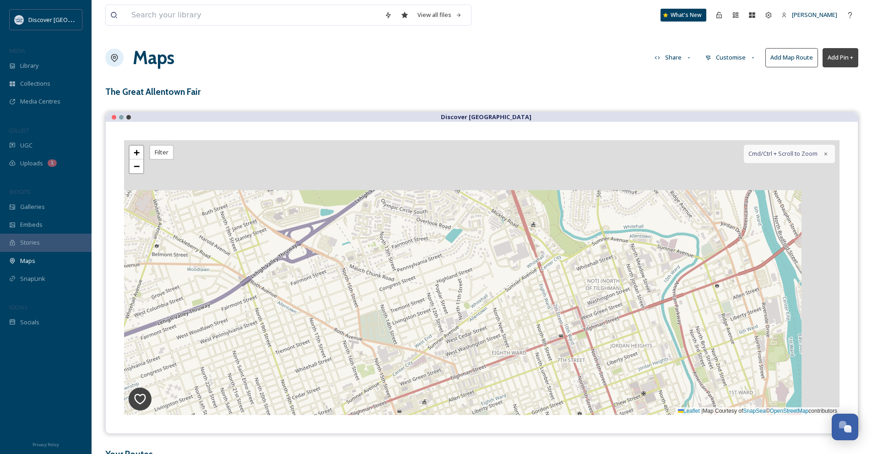
drag, startPoint x: 452, startPoint y: 288, endPoint x: 422, endPoint y: 304, distance: 34.0
click at [422, 304] on div "+ − Leaflet | Map Courtesy of SnapSea © OpenStreetMap contributors Cmd/Ctrl + S…" at bounding box center [481, 277] width 715 height 275
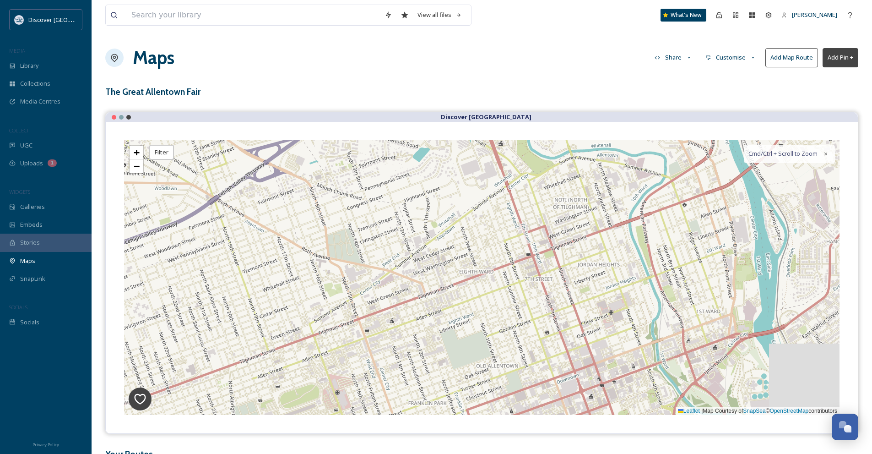
drag, startPoint x: 447, startPoint y: 277, endPoint x: 421, endPoint y: 216, distance: 66.7
click at [421, 216] on div "+ − Leaflet | Map Courtesy of SnapSea © OpenStreetMap contributors Cmd/Ctrl + S…" at bounding box center [481, 277] width 715 height 275
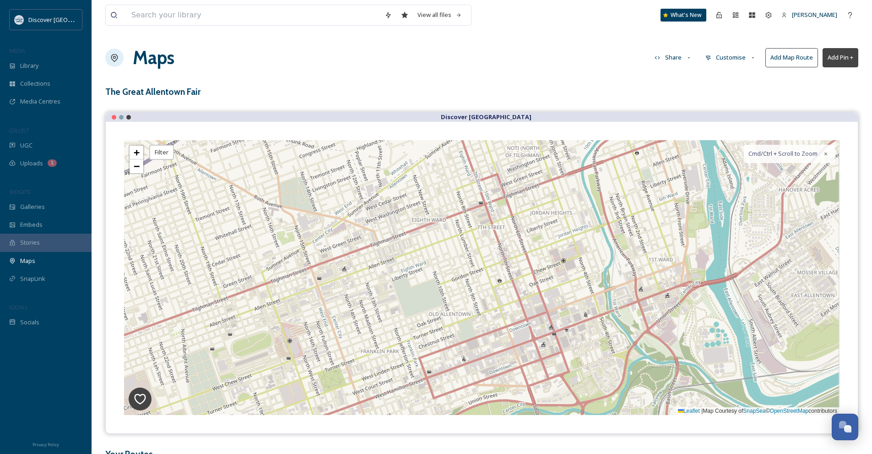
drag, startPoint x: 512, startPoint y: 282, endPoint x: 465, endPoint y: 232, distance: 69.6
click at [465, 232] on div "+ − Leaflet | Map Courtesy of SnapSea © OpenStreetMap contributors Cmd/Ctrl + S…" at bounding box center [481, 277] width 715 height 275
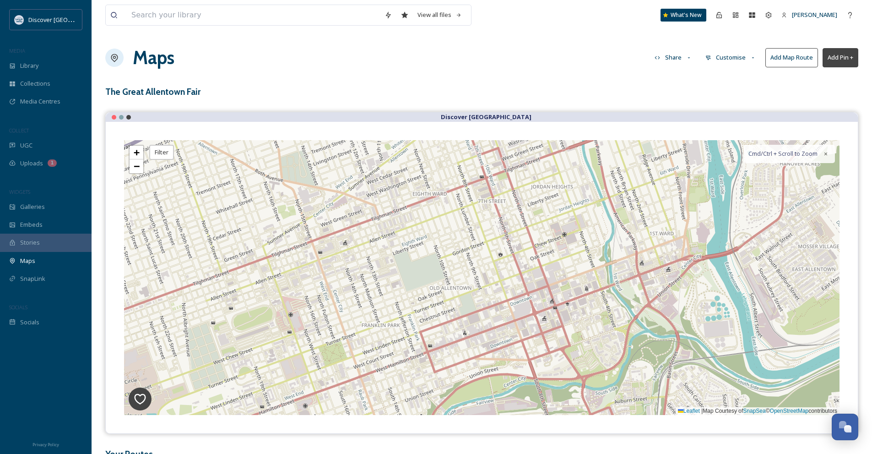
drag, startPoint x: 521, startPoint y: 277, endPoint x: 522, endPoint y: 251, distance: 26.1
click at [522, 251] on div "+ − Leaflet | Map Courtesy of SnapSea © OpenStreetMap contributors Cmd/Ctrl + S…" at bounding box center [481, 277] width 715 height 275
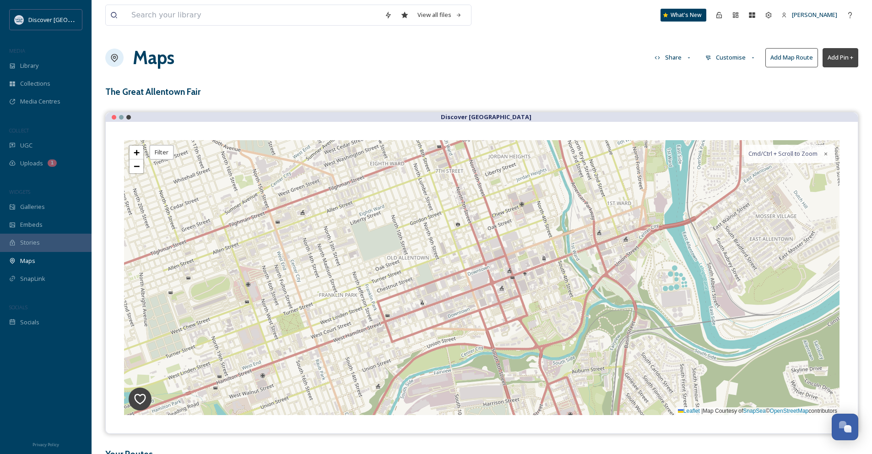
drag, startPoint x: 545, startPoint y: 267, endPoint x: 503, endPoint y: 237, distance: 52.2
click at [503, 237] on div "+ − Leaflet | Map Courtesy of SnapSea © OpenStreetMap contributors Cmd/Ctrl + S…" at bounding box center [481, 277] width 715 height 275
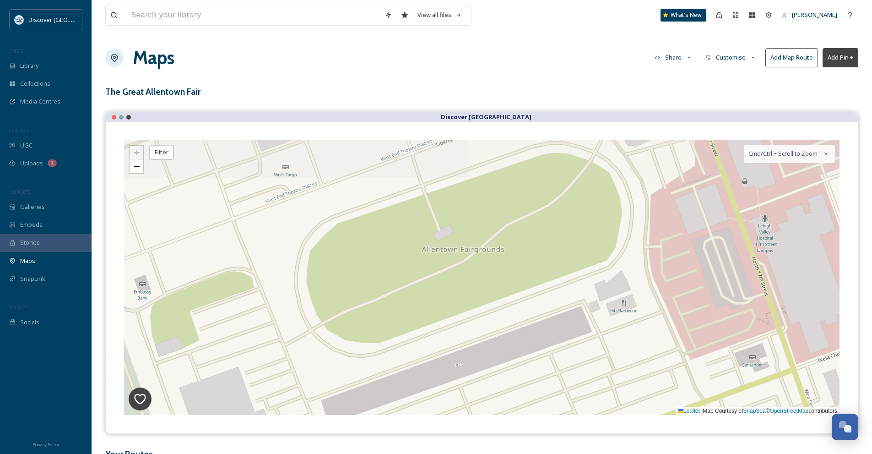
drag, startPoint x: 427, startPoint y: 184, endPoint x: 414, endPoint y: 298, distance: 114.7
click at [414, 298] on div "+ − Leaflet | Map Courtesy of SnapSea © OpenStreetMap contributors Cmd/Ctrl + S…" at bounding box center [481, 277] width 715 height 275
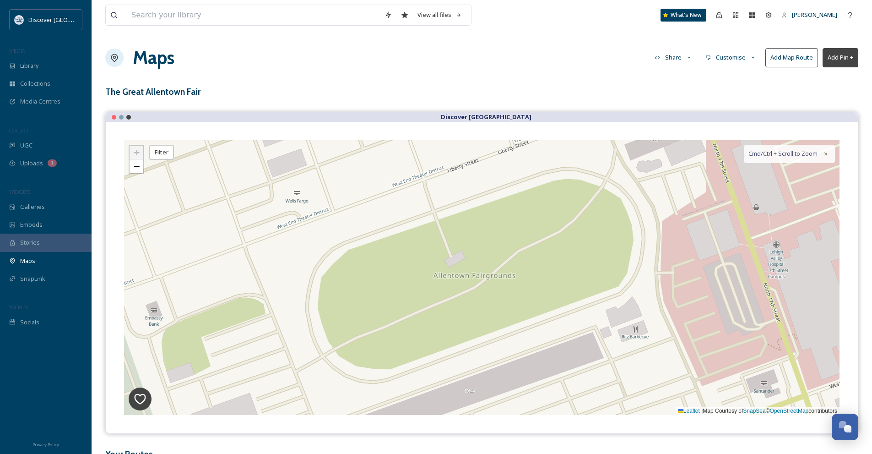
drag, startPoint x: 505, startPoint y: 208, endPoint x: 516, endPoint y: 233, distance: 28.1
click at [516, 233] on div "+ − Leaflet | Map Courtesy of SnapSea © OpenStreetMap contributors Cmd/Ctrl + S…" at bounding box center [481, 277] width 715 height 275
click at [88, 158] on div "Uploads 1" at bounding box center [46, 163] width 92 height 18
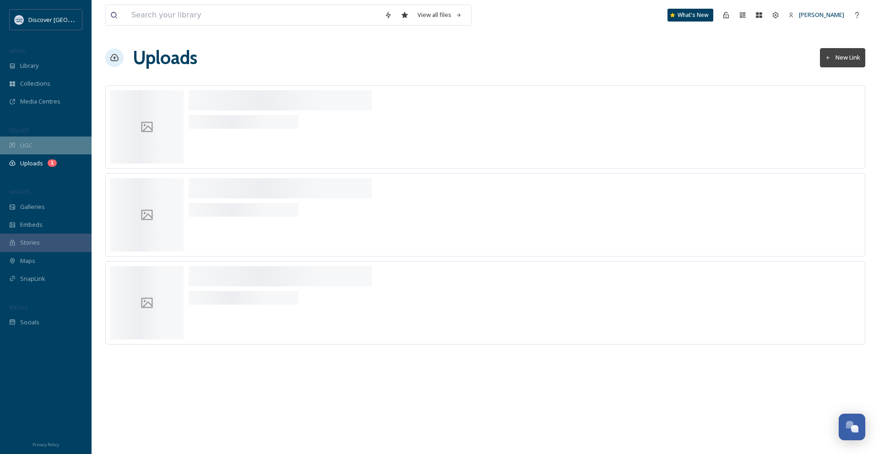
click at [66, 142] on div "UGC" at bounding box center [46, 145] width 92 height 18
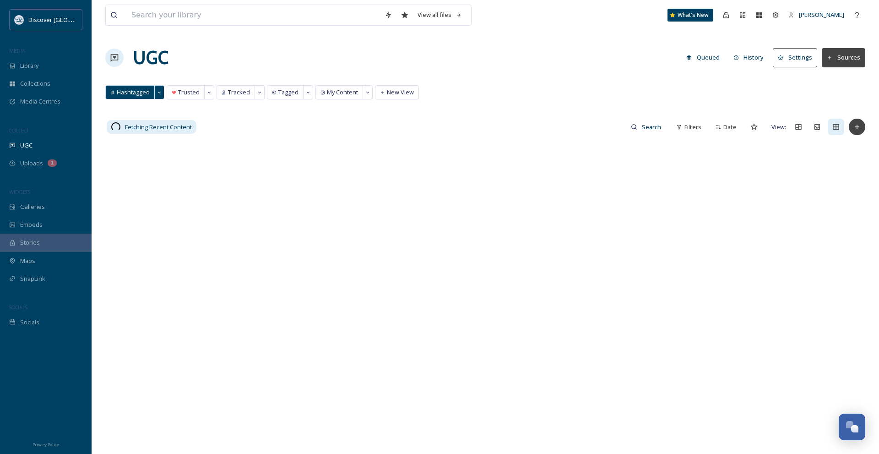
click at [71, 109] on div "Media Centres" at bounding box center [46, 101] width 92 height 18
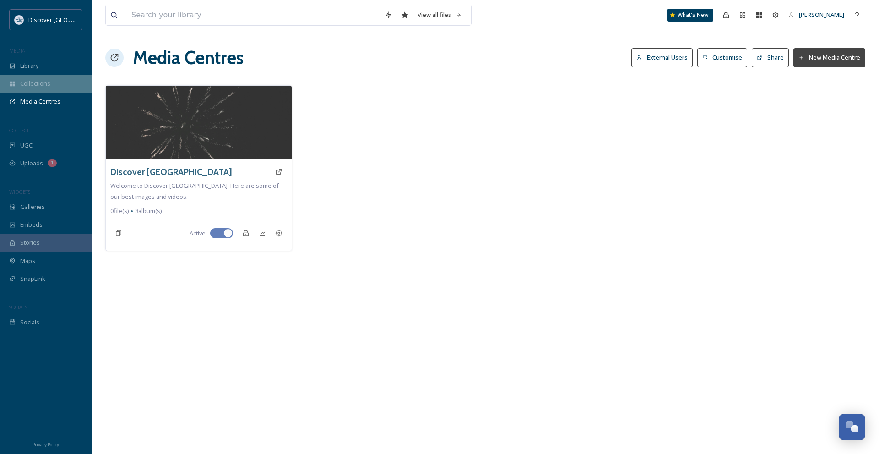
click at [58, 82] on div "Collections" at bounding box center [46, 84] width 92 height 18
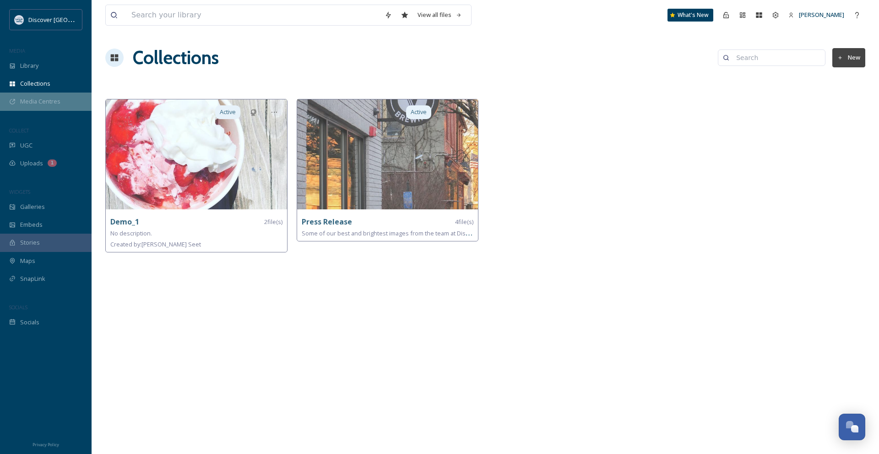
click at [63, 98] on div "Media Centres" at bounding box center [46, 101] width 92 height 18
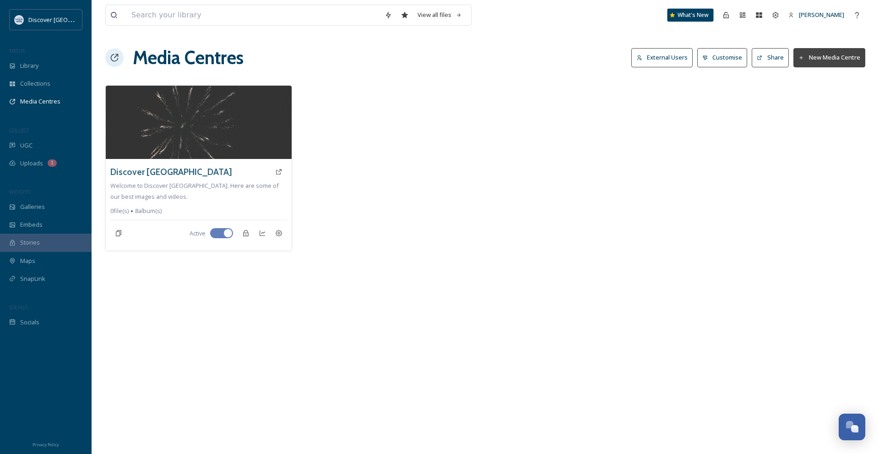
click at [686, 14] on div "What's New" at bounding box center [690, 15] width 46 height 13
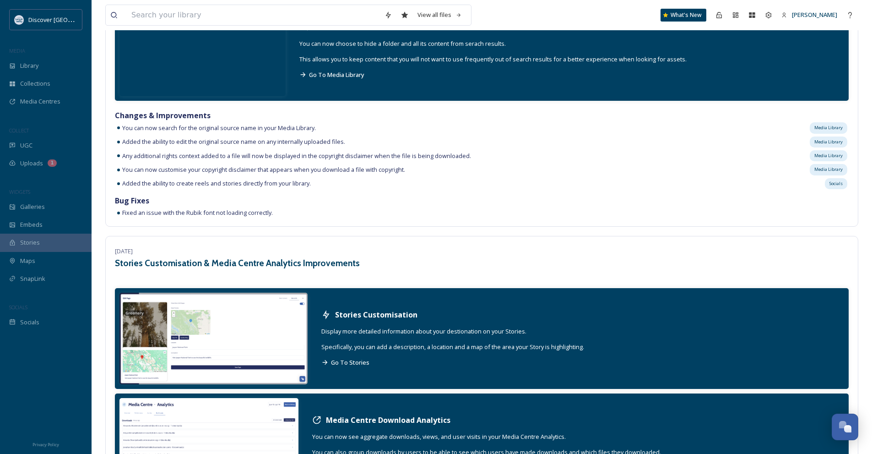
scroll to position [916, 0]
